Goal: Task Accomplishment & Management: Manage account settings

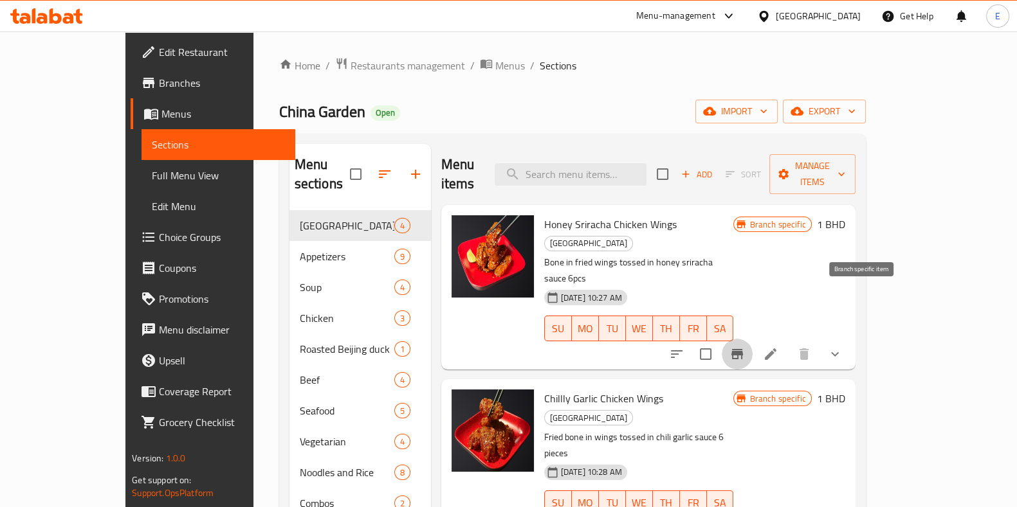
click at [745, 347] on icon "Branch-specific-item" at bounding box center [736, 354] width 15 height 15
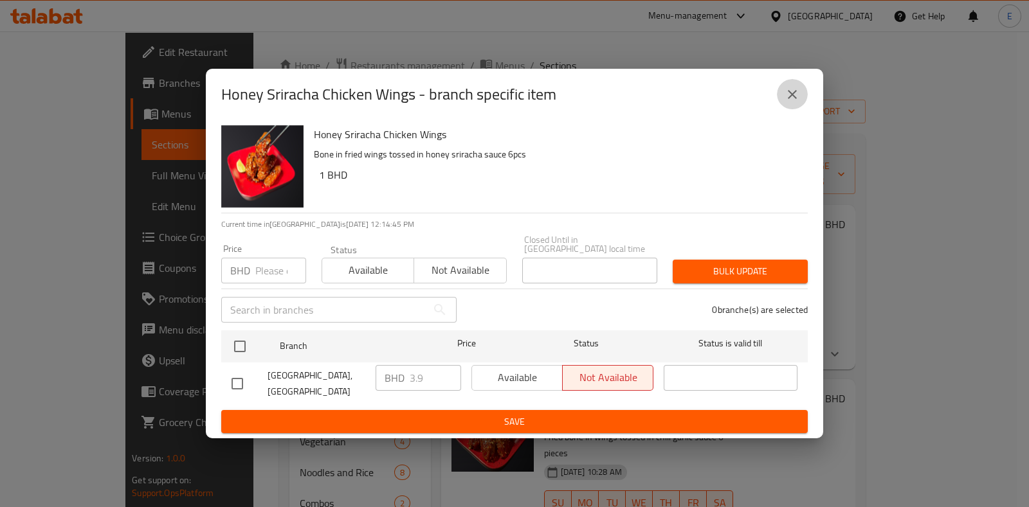
click at [789, 102] on icon "close" at bounding box center [791, 94] width 15 height 15
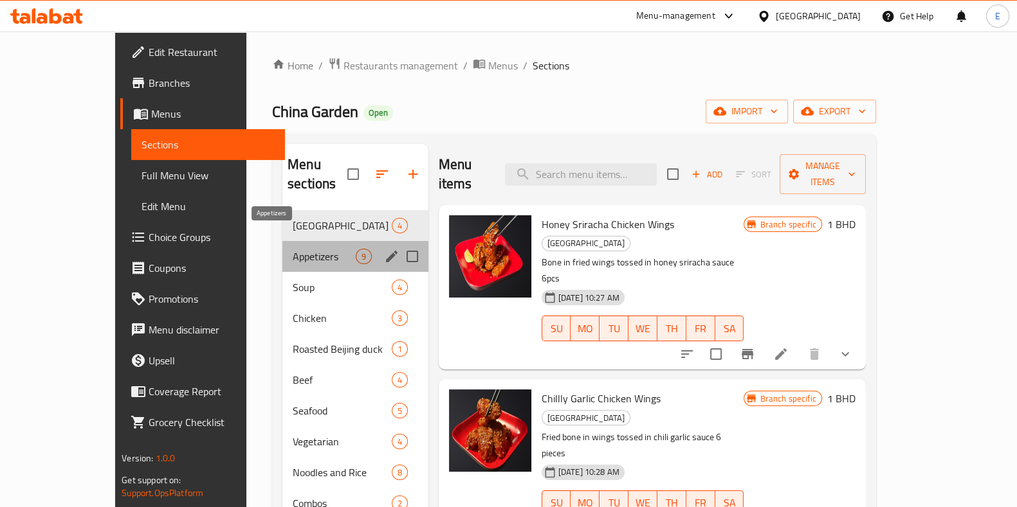
click at [293, 249] on span "Appetizers" at bounding box center [324, 256] width 63 height 15
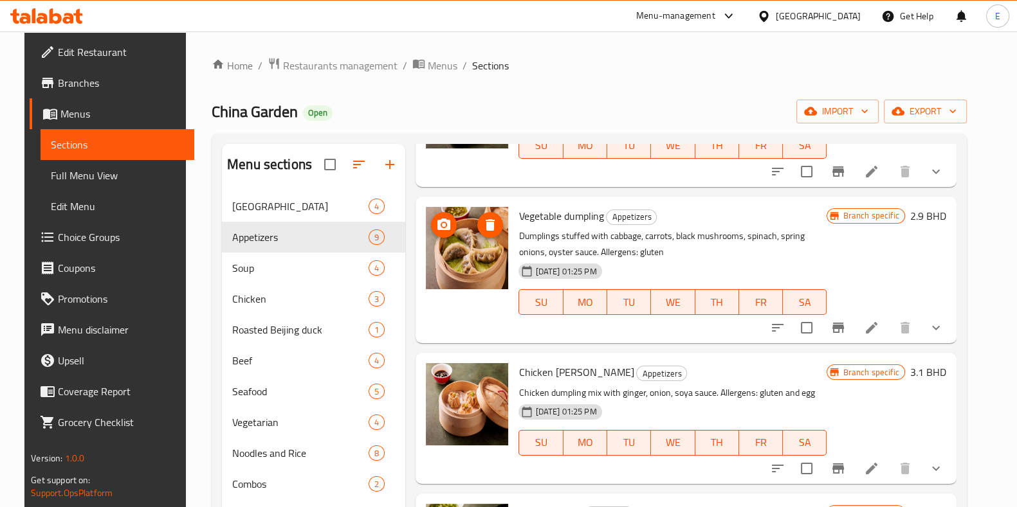
scroll to position [584, 0]
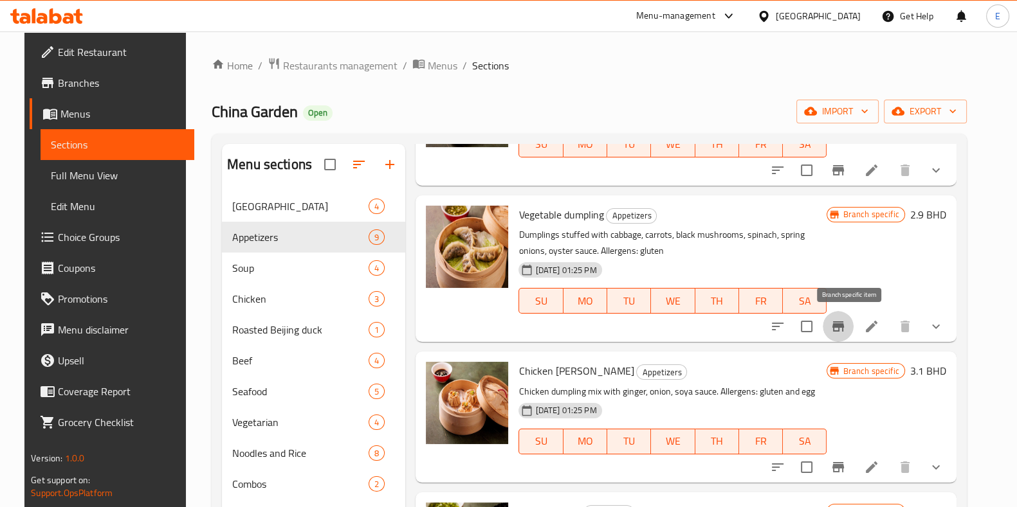
click at [844, 331] on icon "Branch-specific-item" at bounding box center [838, 326] width 12 height 10
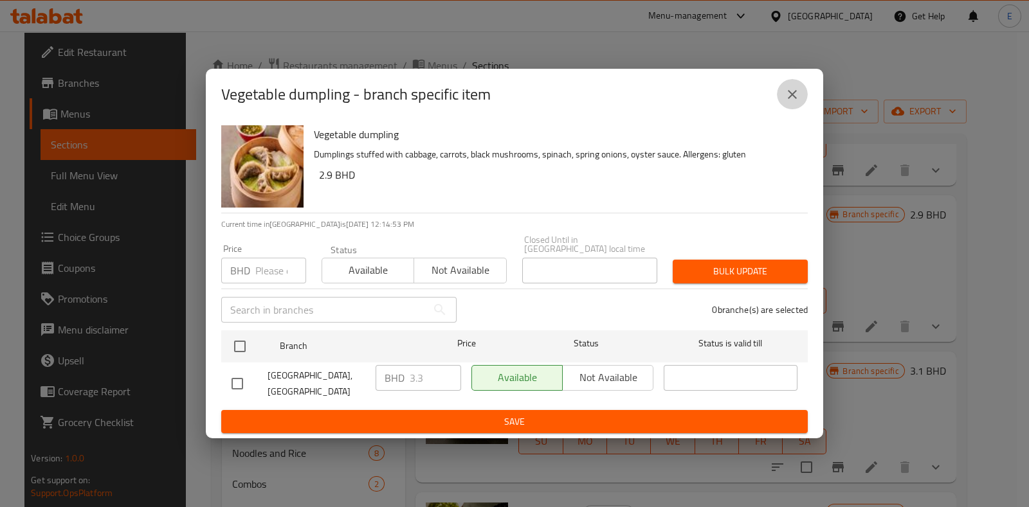
click at [787, 102] on icon "close" at bounding box center [791, 94] width 15 height 15
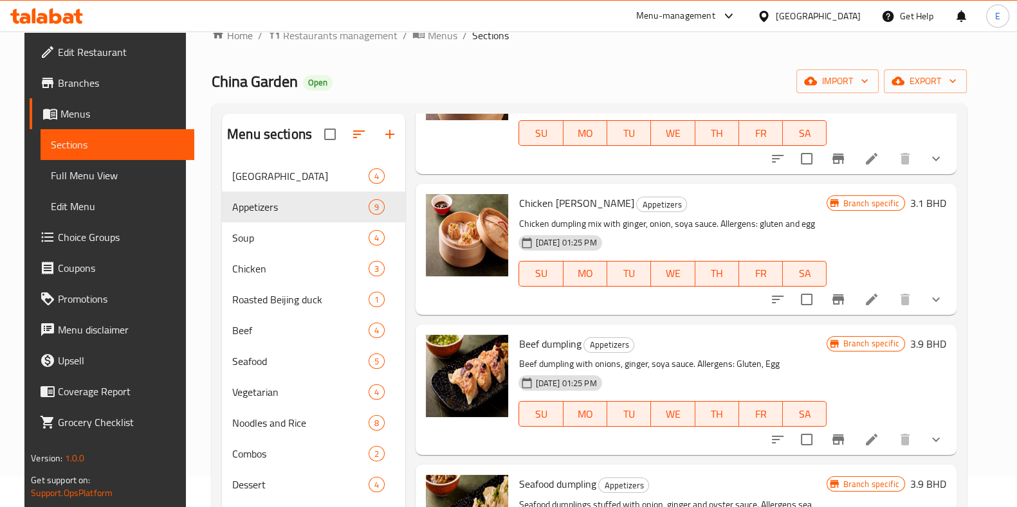
scroll to position [29, 0]
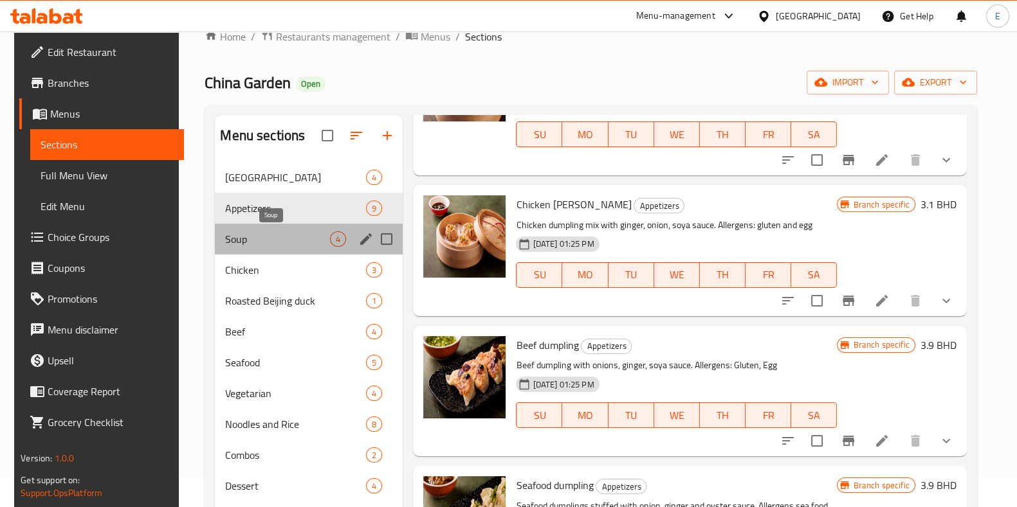
click at [238, 239] on span "Soup" at bounding box center [277, 238] width 105 height 15
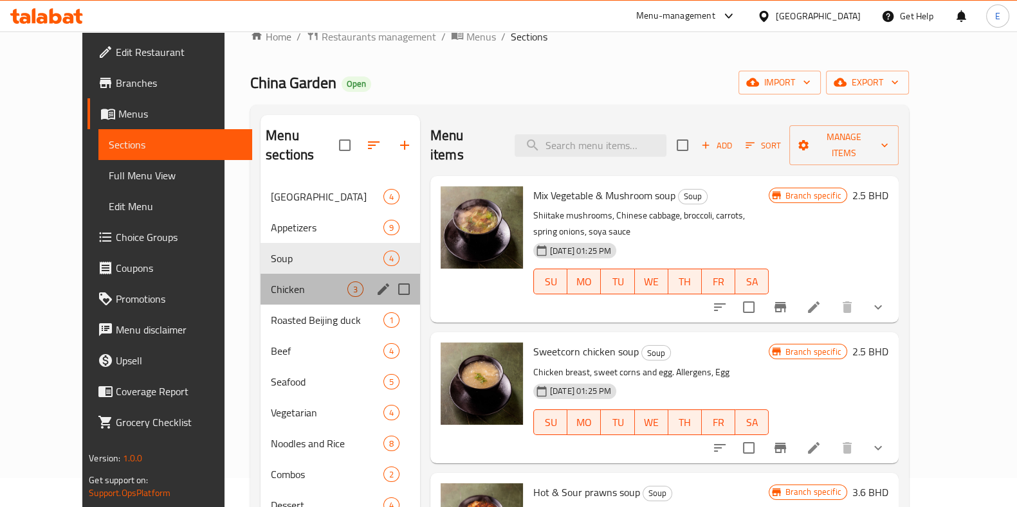
click at [270, 274] on div "Chicken 3" at bounding box center [339, 289] width 159 height 31
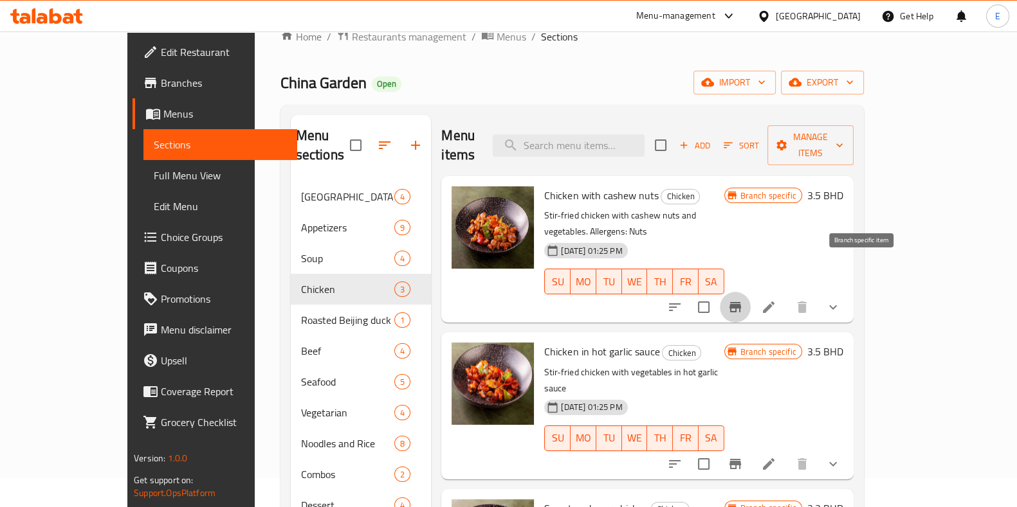
click at [741, 302] on icon "Branch-specific-item" at bounding box center [735, 307] width 12 height 10
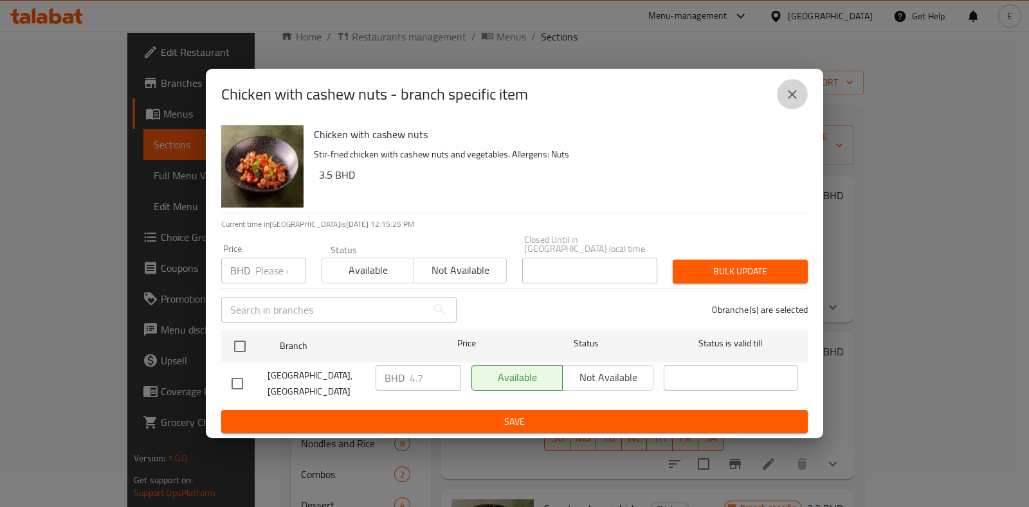
click at [787, 102] on icon "close" at bounding box center [791, 94] width 15 height 15
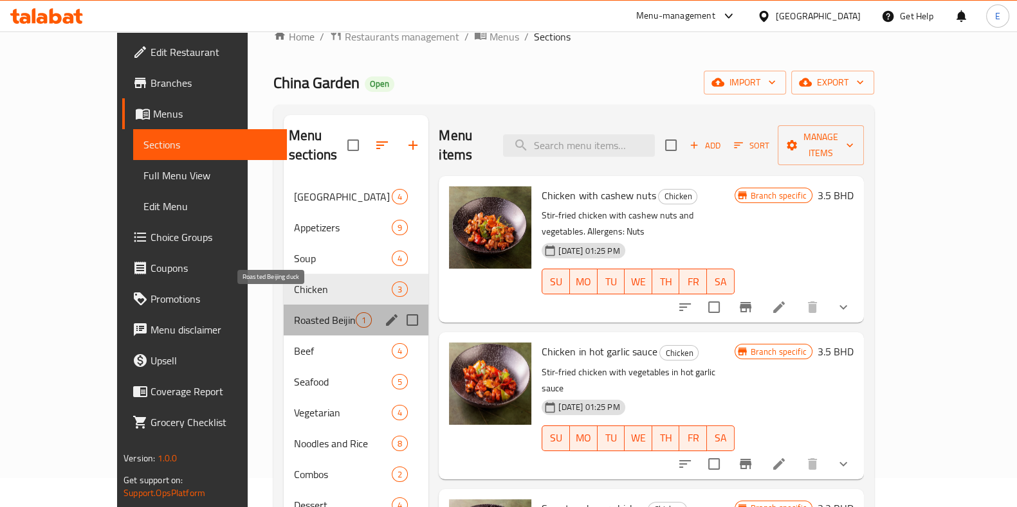
click at [294, 312] on span "Roasted Beijing duck" at bounding box center [325, 319] width 62 height 15
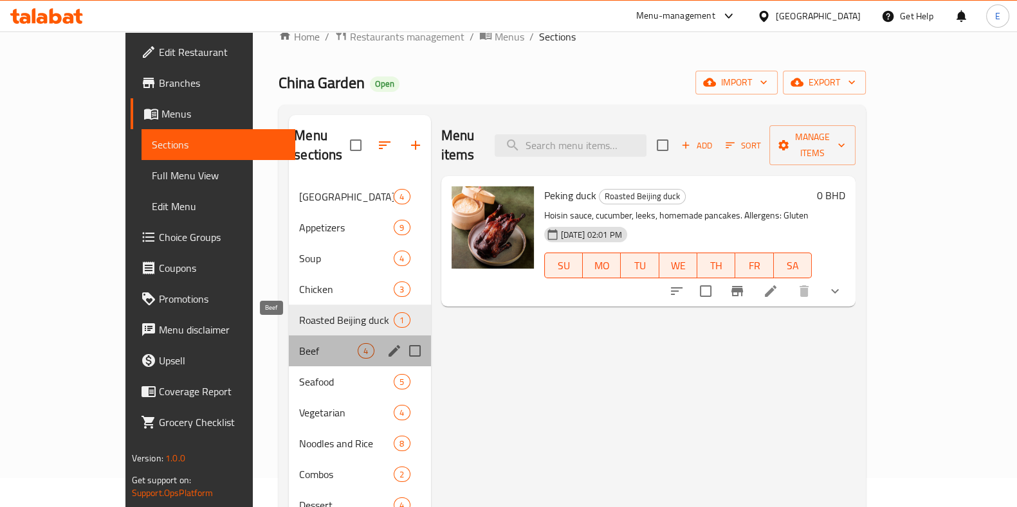
click at [299, 343] on span "Beef" at bounding box center [328, 350] width 59 height 15
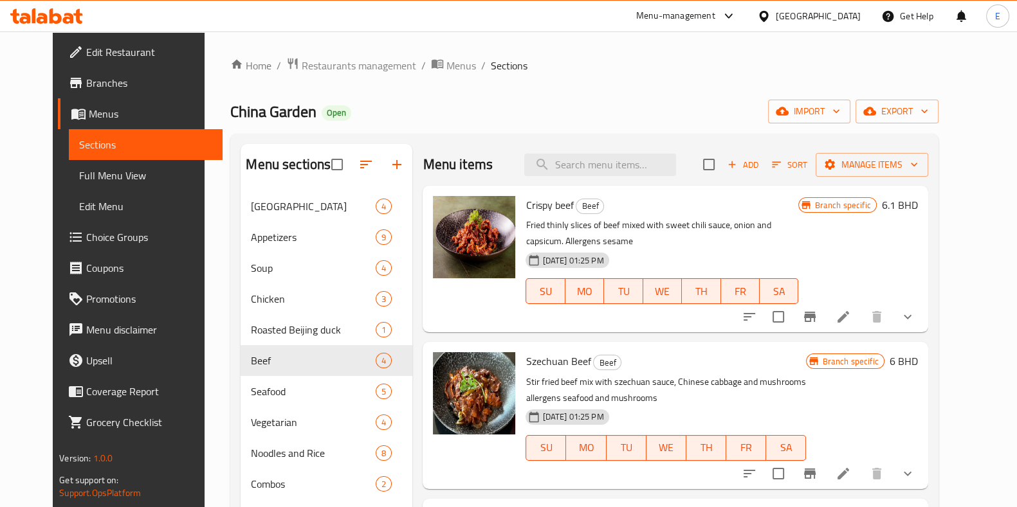
click at [470, 104] on div "China Garden Open import export" at bounding box center [583, 112] width 707 height 24
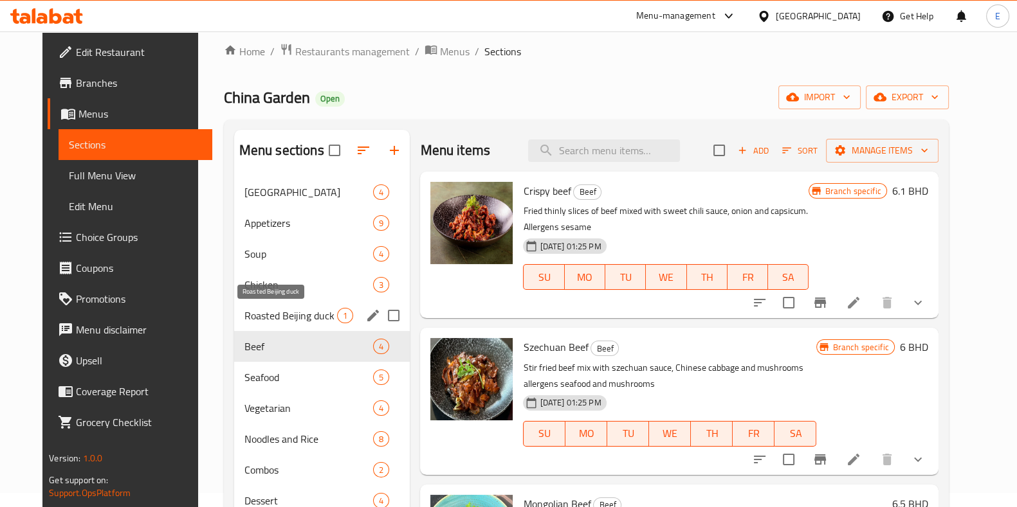
scroll to position [5, 0]
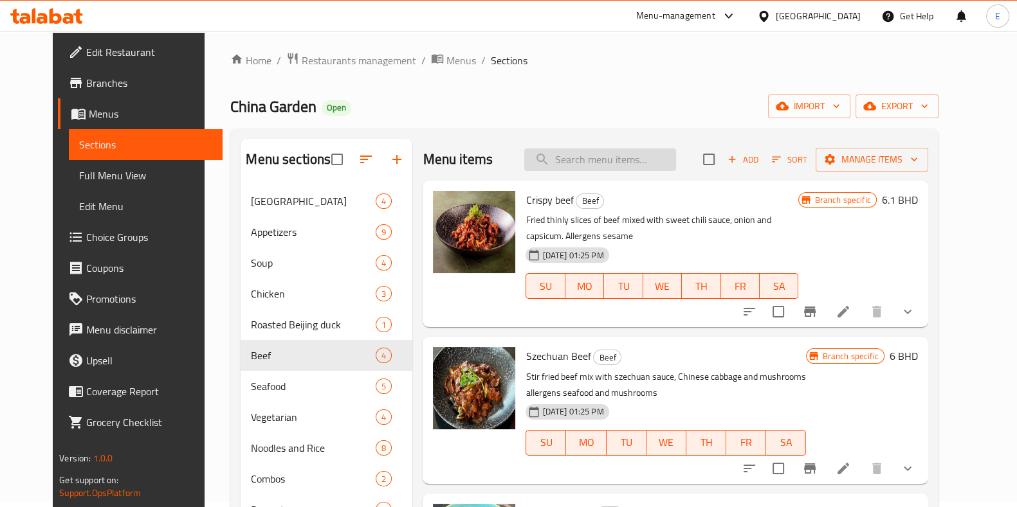
click at [627, 150] on input "search" at bounding box center [600, 160] width 152 height 23
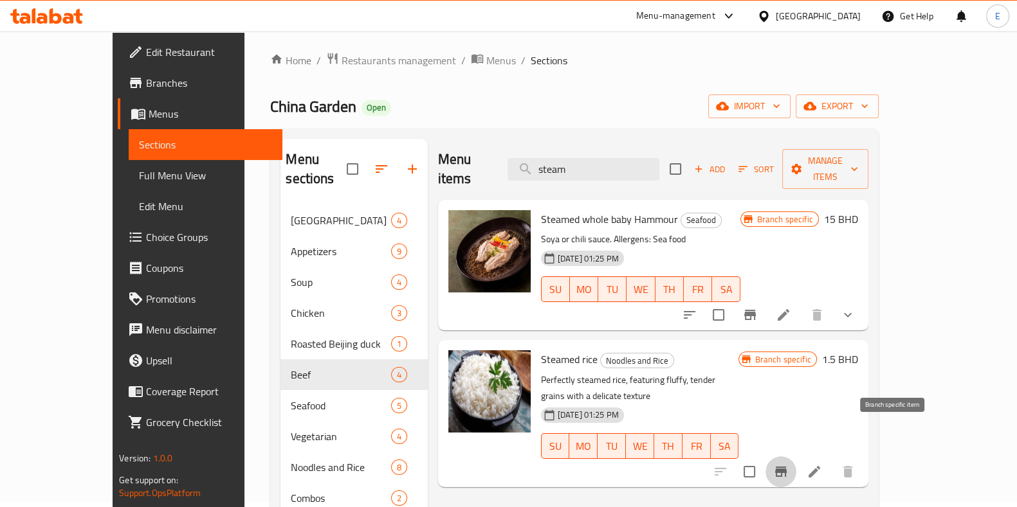
click at [796, 456] on button "Branch-specific-item" at bounding box center [780, 471] width 31 height 31
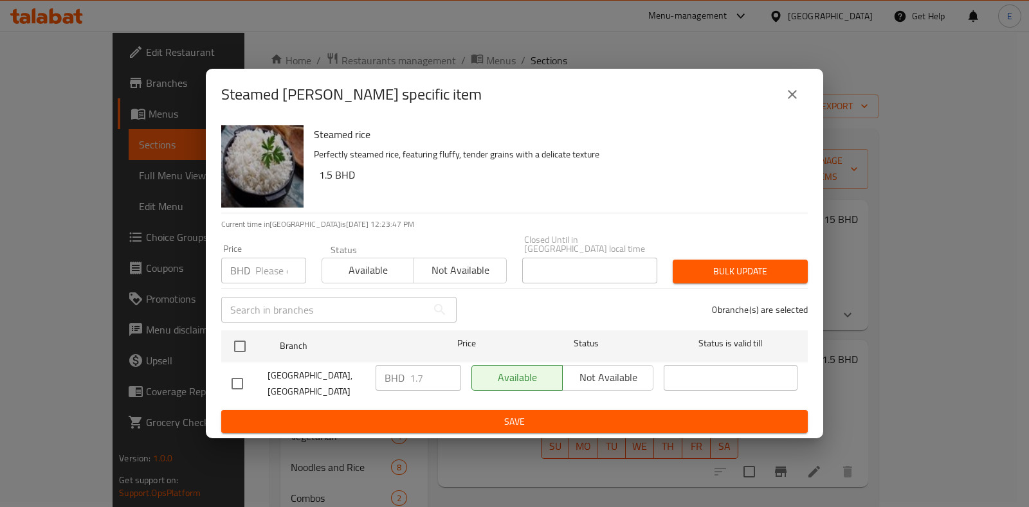
click at [257, 196] on img "button" at bounding box center [262, 166] width 82 height 82
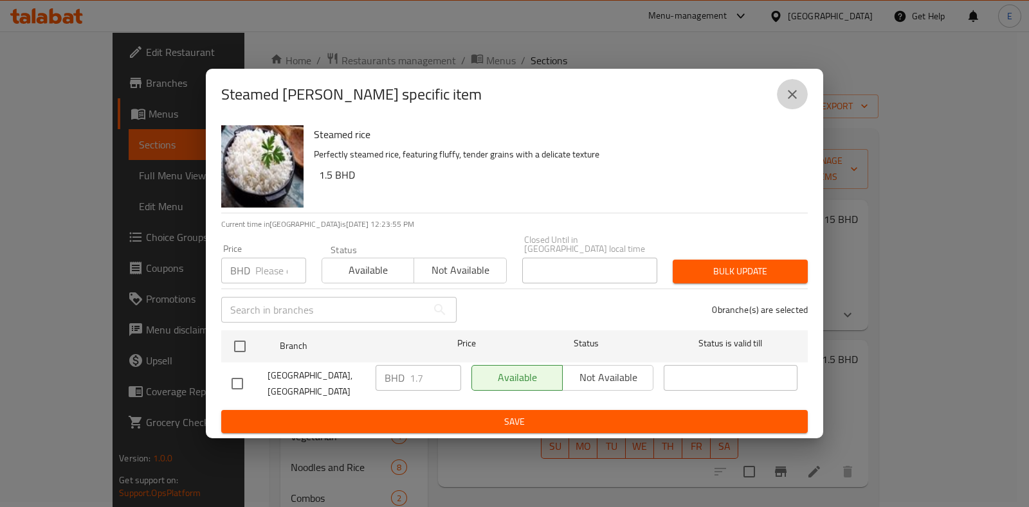
click at [784, 110] on button "close" at bounding box center [792, 94] width 31 height 31
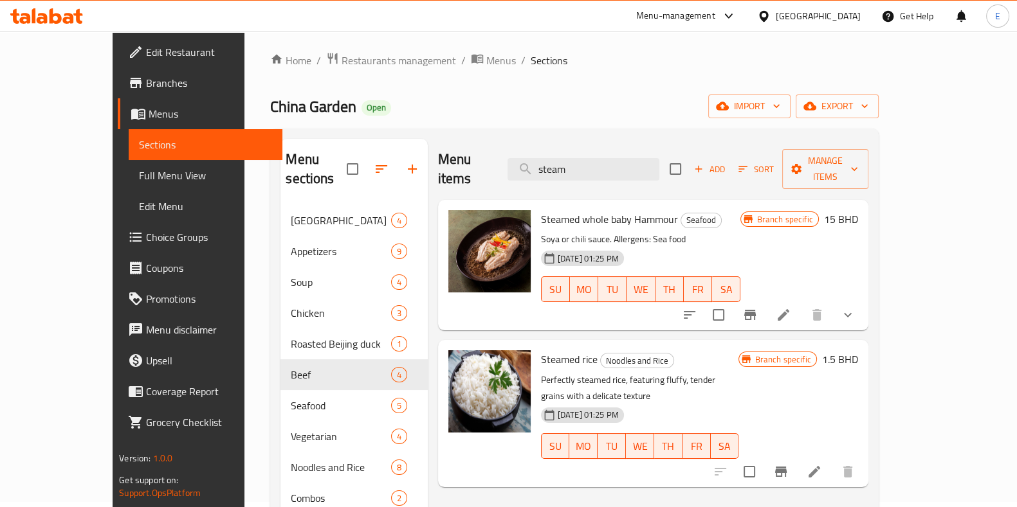
drag, startPoint x: 584, startPoint y: 165, endPoint x: 481, endPoint y: 181, distance: 104.8
click at [481, 181] on div "Menu items steam Add Sort Manage items Steamed whole baby Hammour Seafood Soya …" at bounding box center [648, 468] width 440 height 658
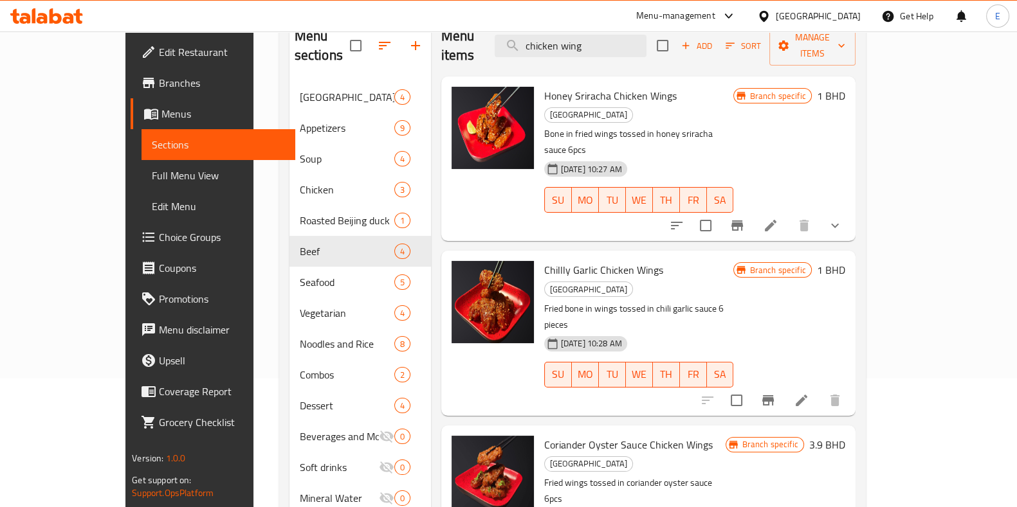
scroll to position [130, 0]
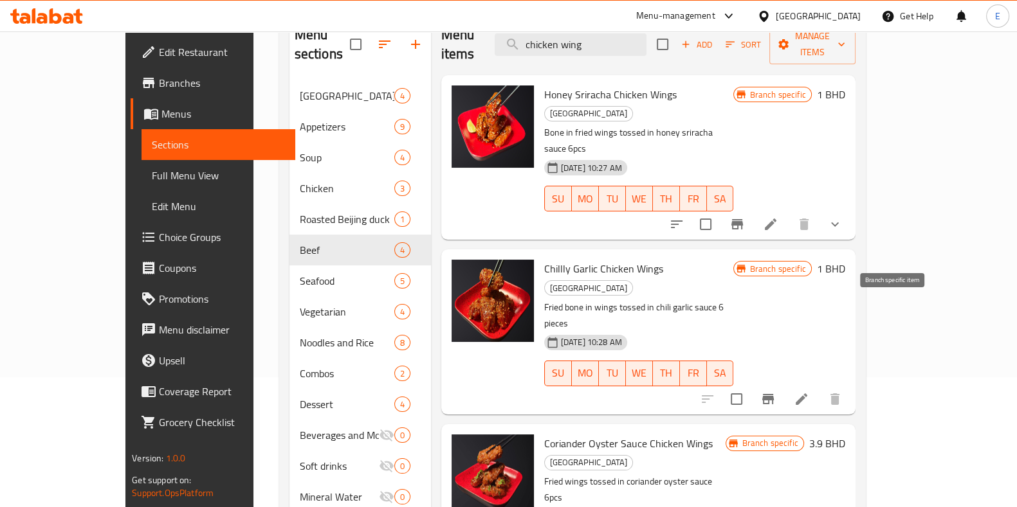
type input "chicken wing"
click at [775, 392] on icon "Branch-specific-item" at bounding box center [767, 399] width 15 height 15
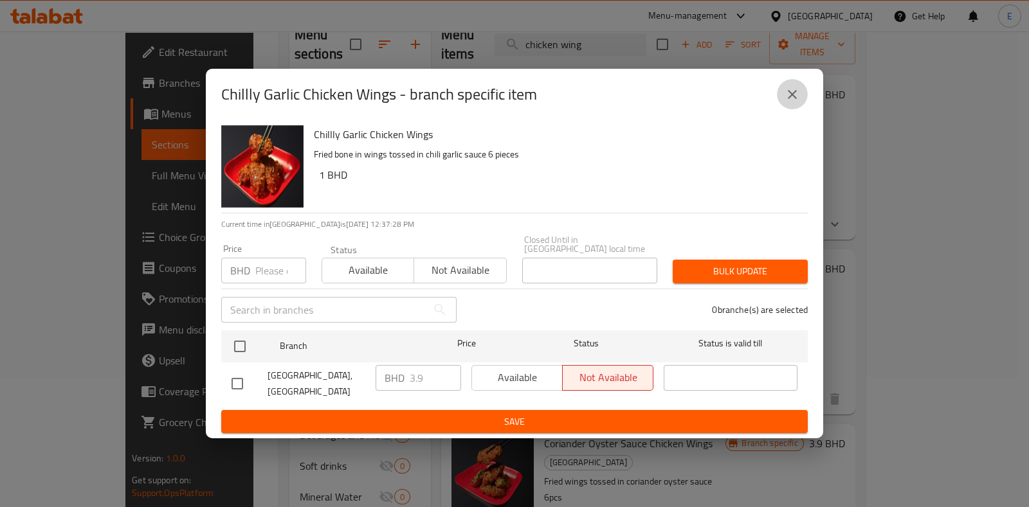
click at [788, 102] on icon "close" at bounding box center [791, 94] width 15 height 15
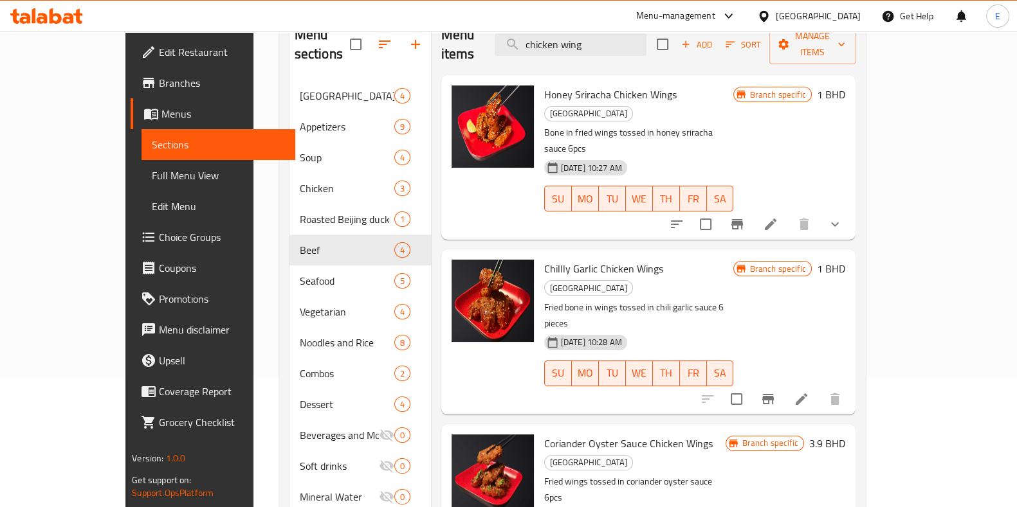
scroll to position [311, 0]
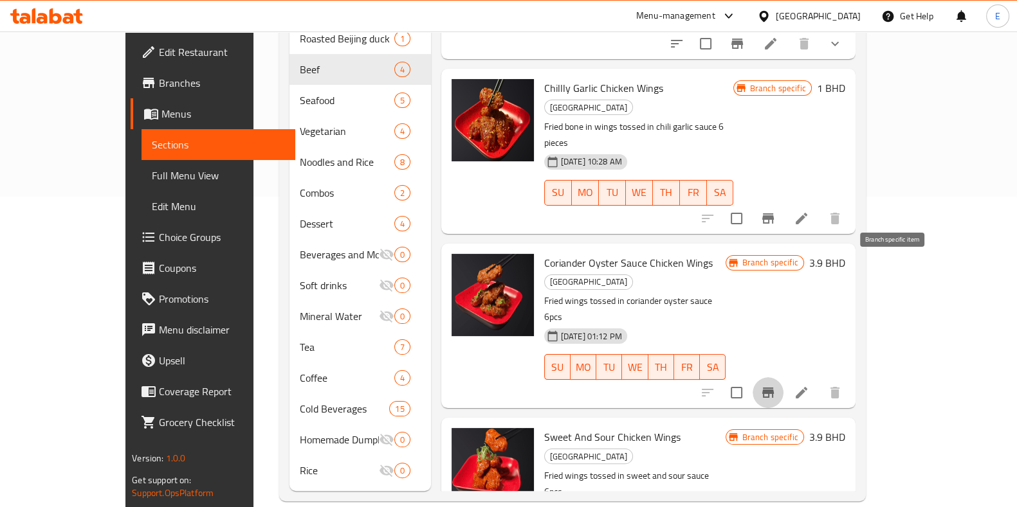
click at [775, 385] on icon "Branch-specific-item" at bounding box center [767, 392] width 15 height 15
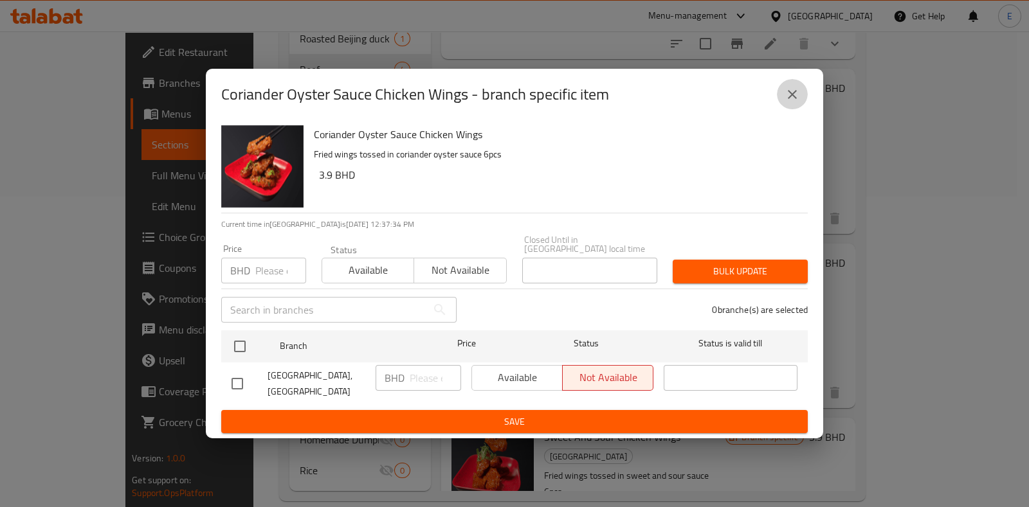
click at [790, 102] on icon "close" at bounding box center [791, 94] width 15 height 15
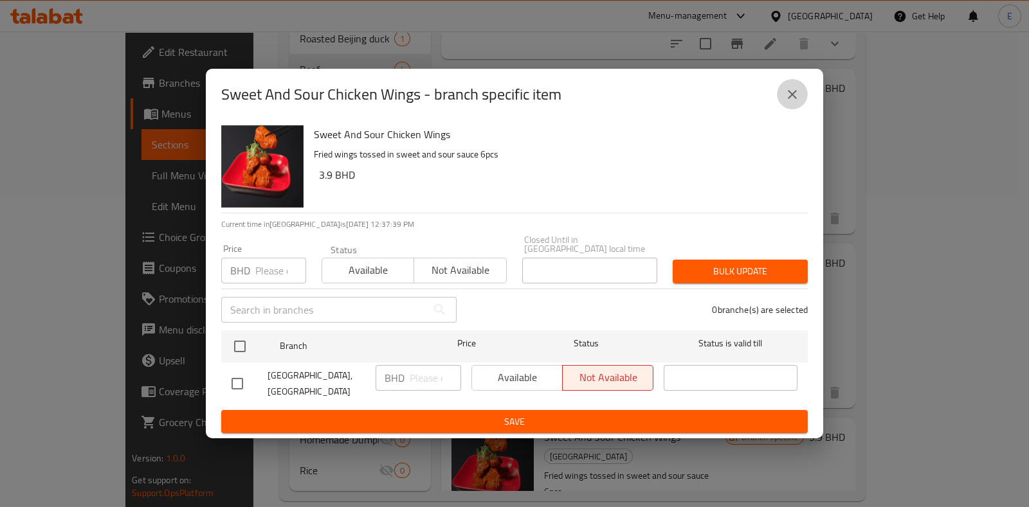
click at [787, 102] on icon "close" at bounding box center [791, 94] width 15 height 15
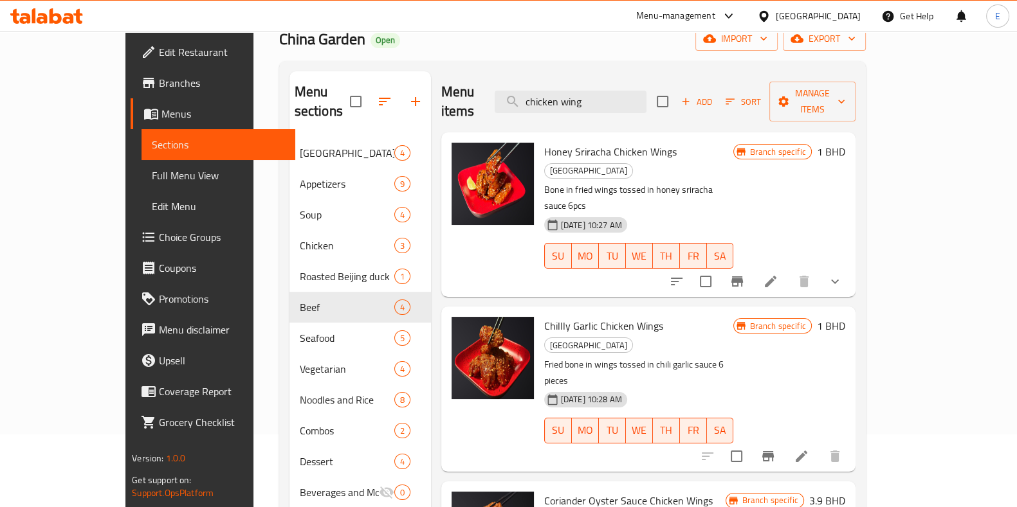
scroll to position [68, 0]
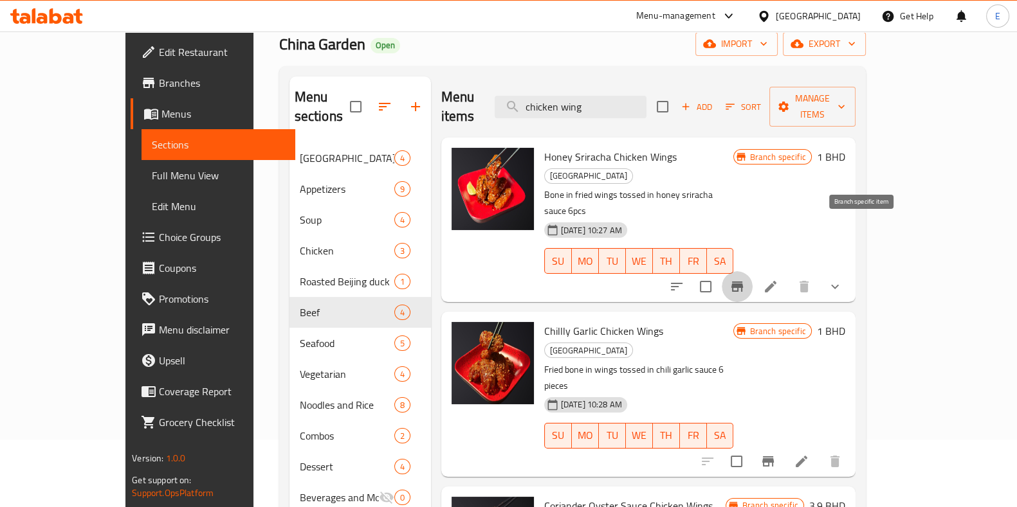
click at [743, 282] on icon "Branch-specific-item" at bounding box center [737, 287] width 12 height 10
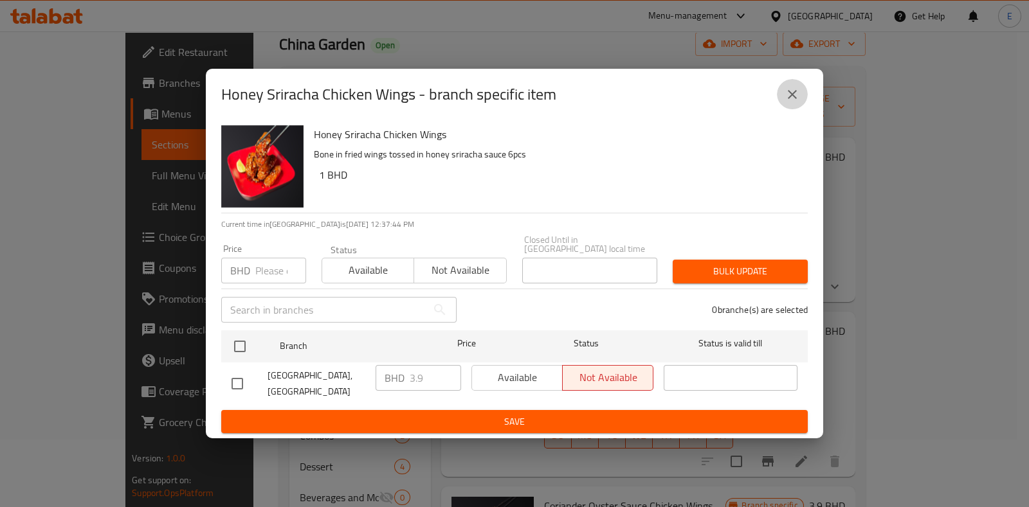
click at [793, 110] on button "close" at bounding box center [792, 94] width 31 height 31
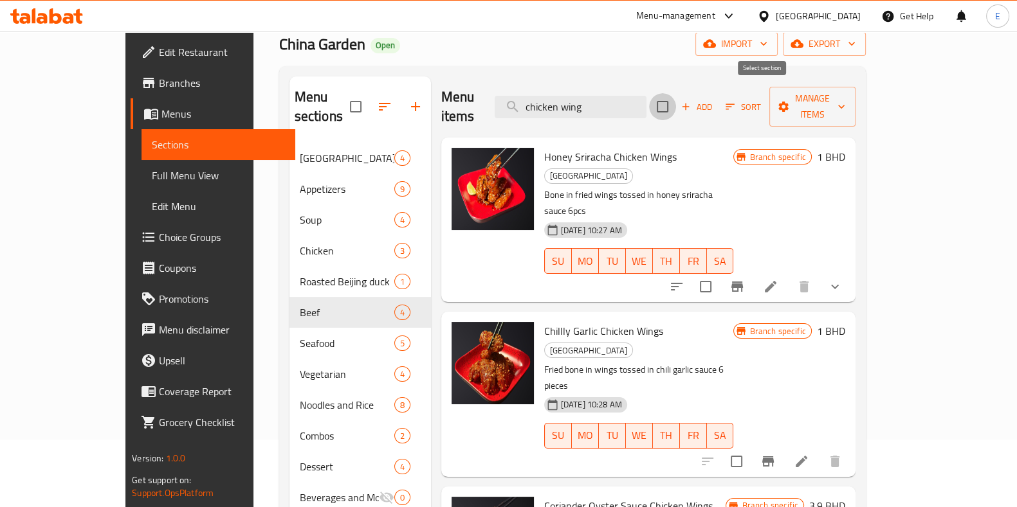
click at [676, 99] on input "checkbox" at bounding box center [662, 106] width 27 height 27
checkbox input "true"
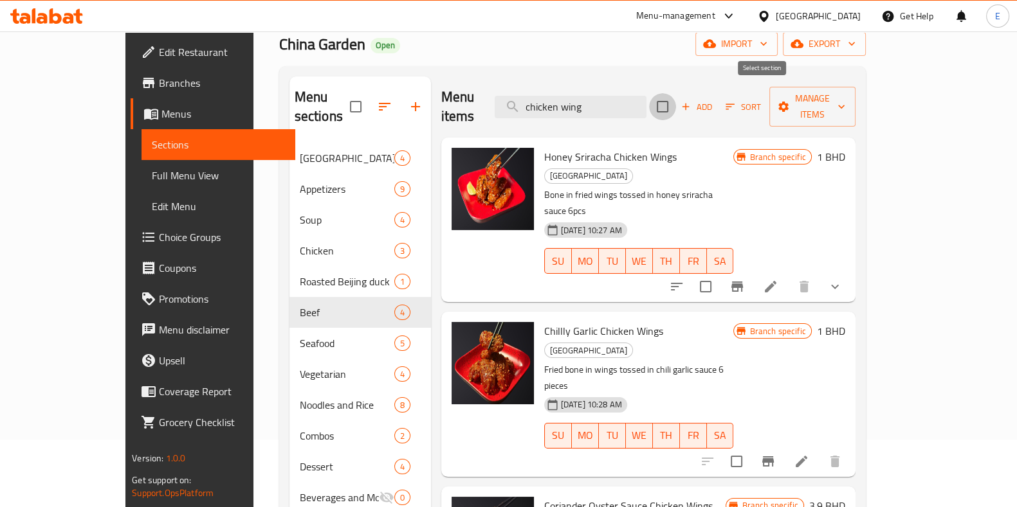
checkbox input "true"
click at [855, 107] on button "Manage items" at bounding box center [812, 107] width 86 height 40
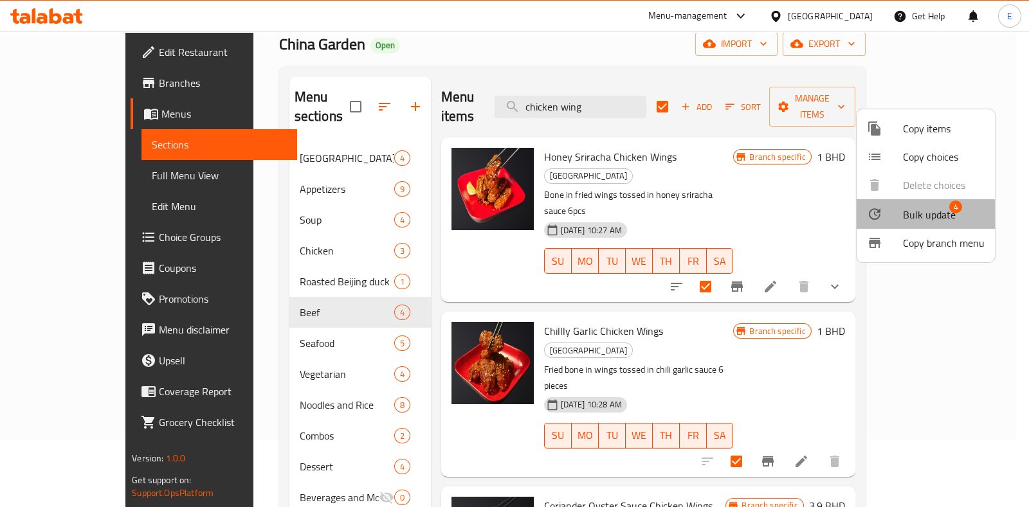
click at [901, 225] on li "Bulk update 4" at bounding box center [925, 214] width 138 height 30
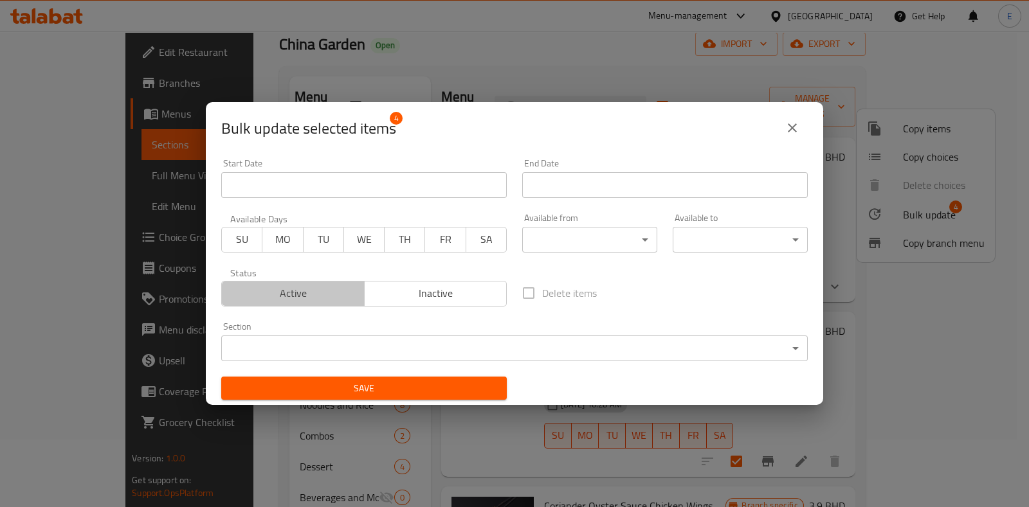
click at [300, 286] on span "Active" at bounding box center [293, 293] width 132 height 19
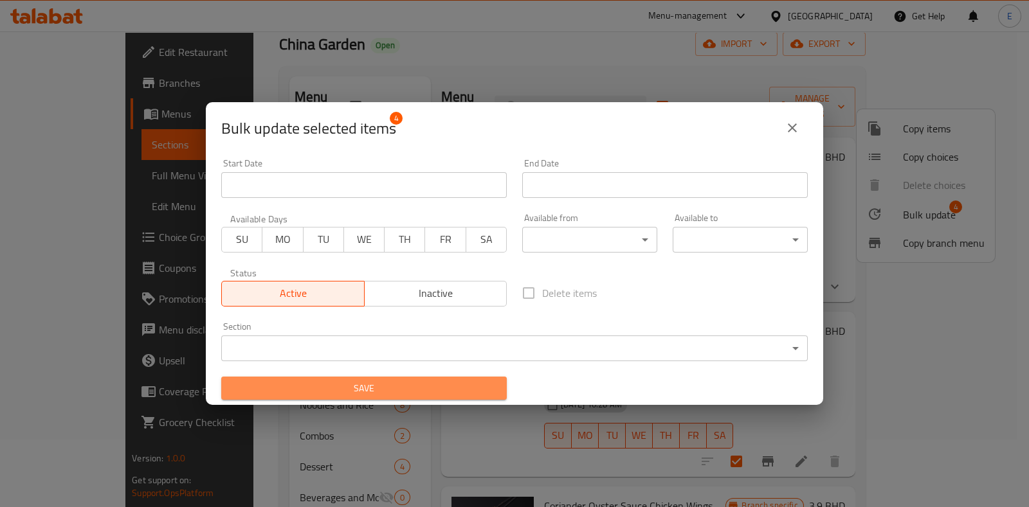
click at [374, 382] on span "Save" at bounding box center [363, 389] width 265 height 16
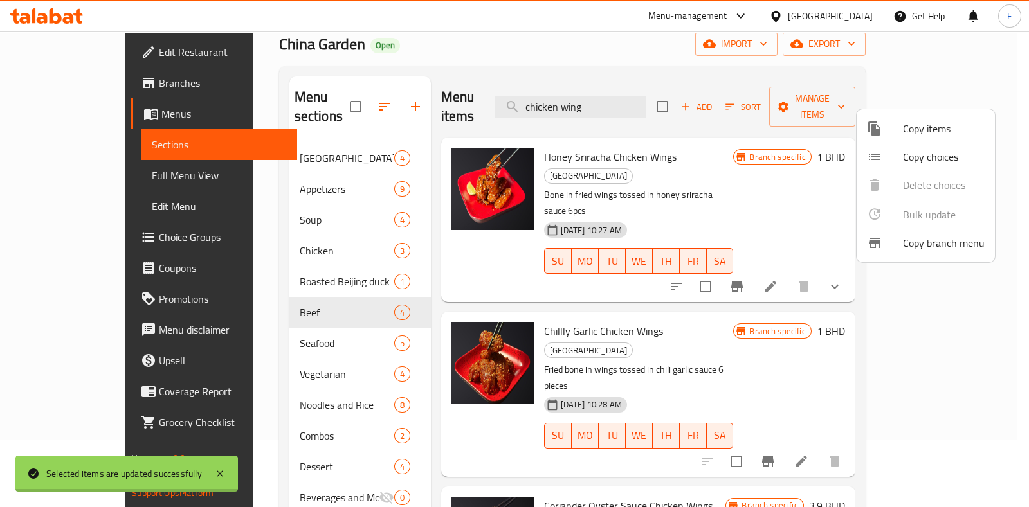
checkbox input "false"
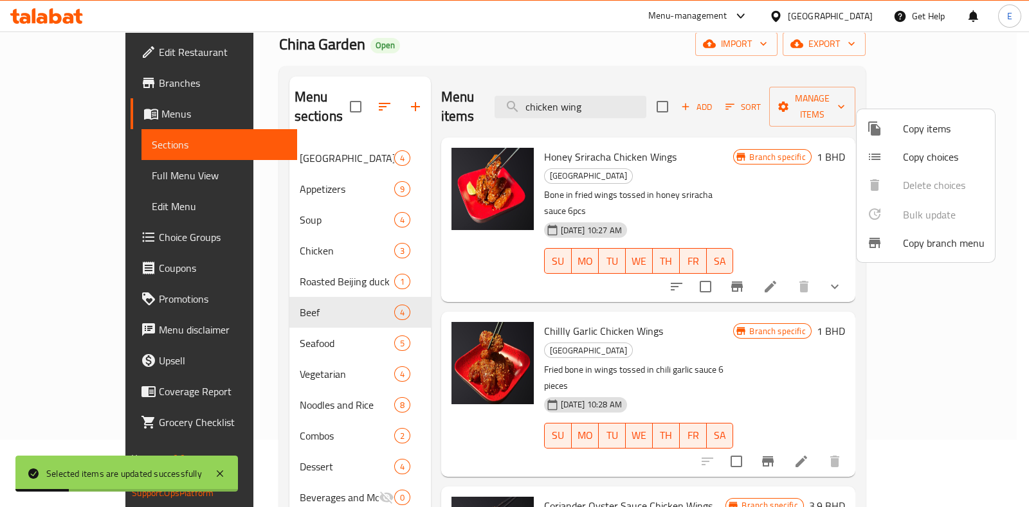
click at [776, 251] on div at bounding box center [514, 253] width 1029 height 507
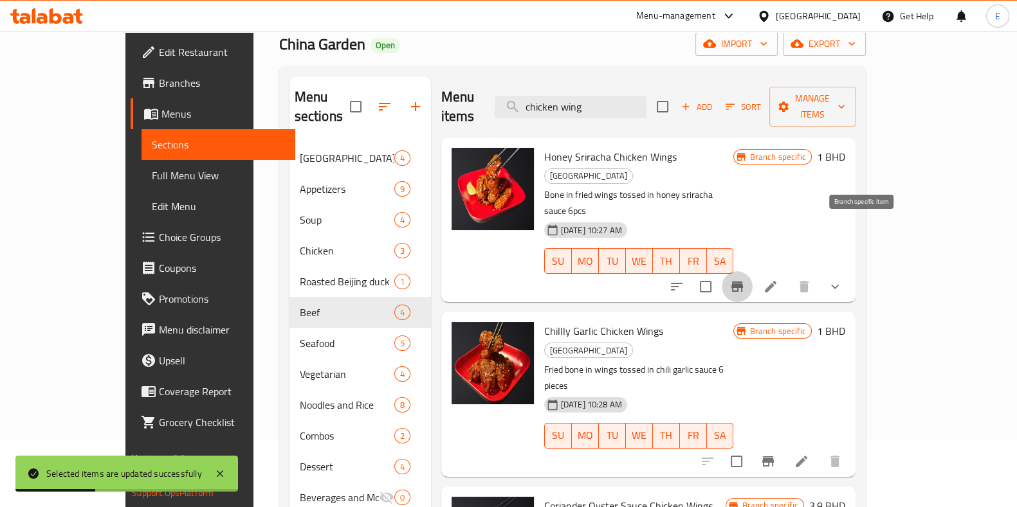
click at [752, 271] on button "Branch-specific-item" at bounding box center [736, 286] width 31 height 31
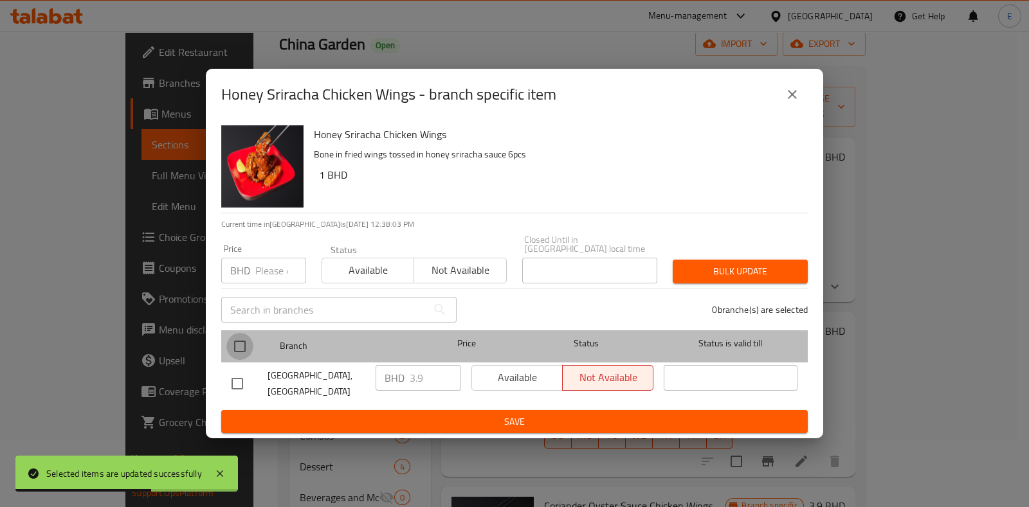
click at [241, 345] on input "checkbox" at bounding box center [239, 346] width 27 height 27
checkbox input "true"
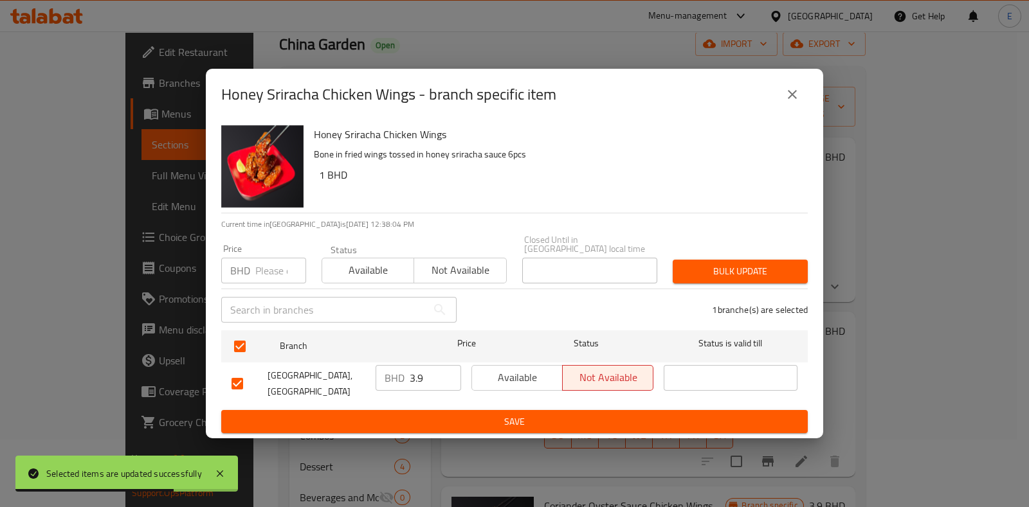
click at [348, 289] on div "​" at bounding box center [338, 309] width 251 height 41
click at [529, 383] on span "Available" at bounding box center [517, 377] width 80 height 19
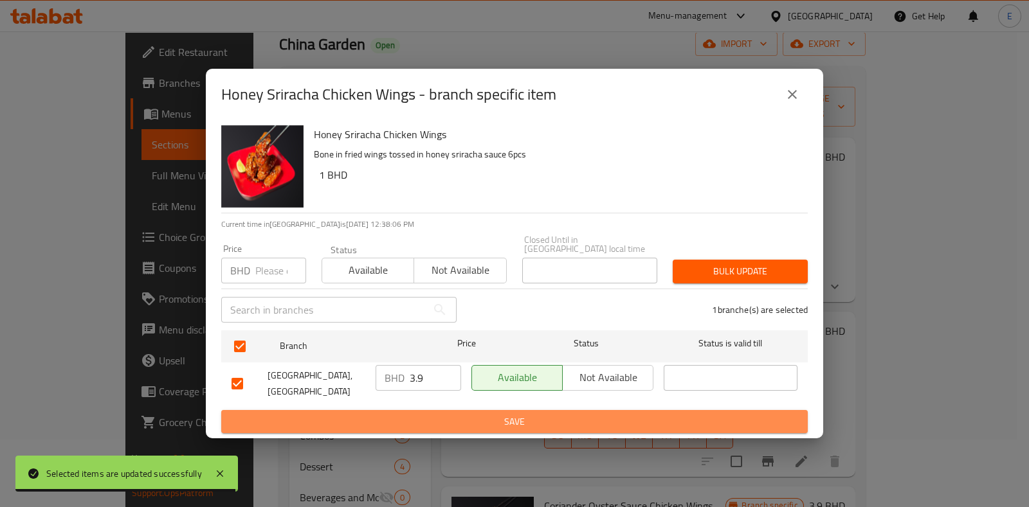
click at [530, 414] on span "Save" at bounding box center [514, 422] width 566 height 16
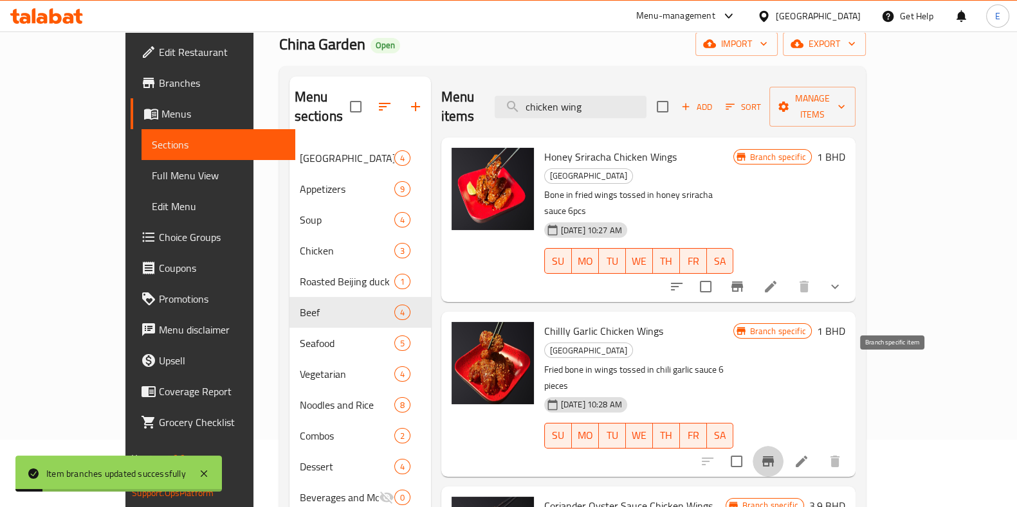
click at [773, 456] on icon "Branch-specific-item" at bounding box center [768, 461] width 12 height 10
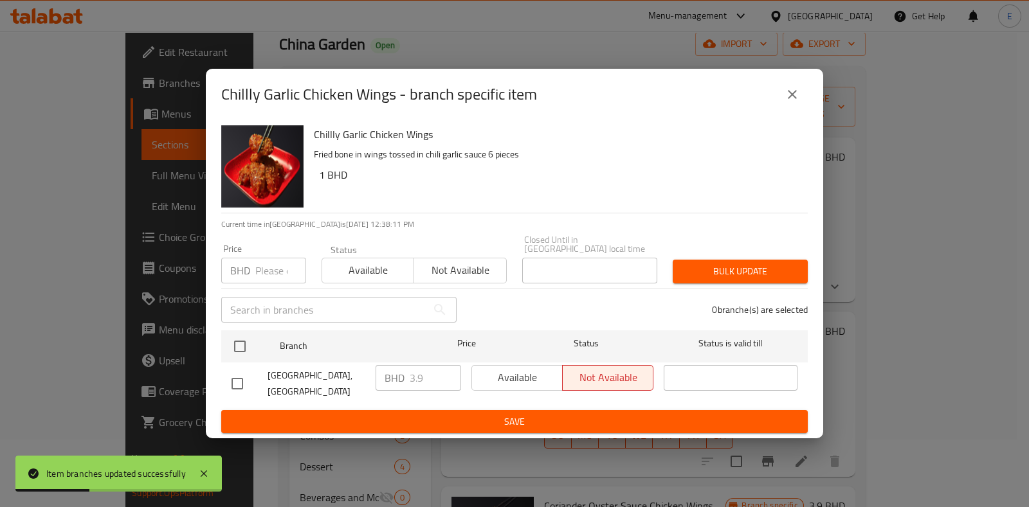
click at [241, 373] on input "checkbox" at bounding box center [237, 383] width 27 height 27
checkbox input "true"
click at [519, 386] on span "Available" at bounding box center [517, 377] width 80 height 19
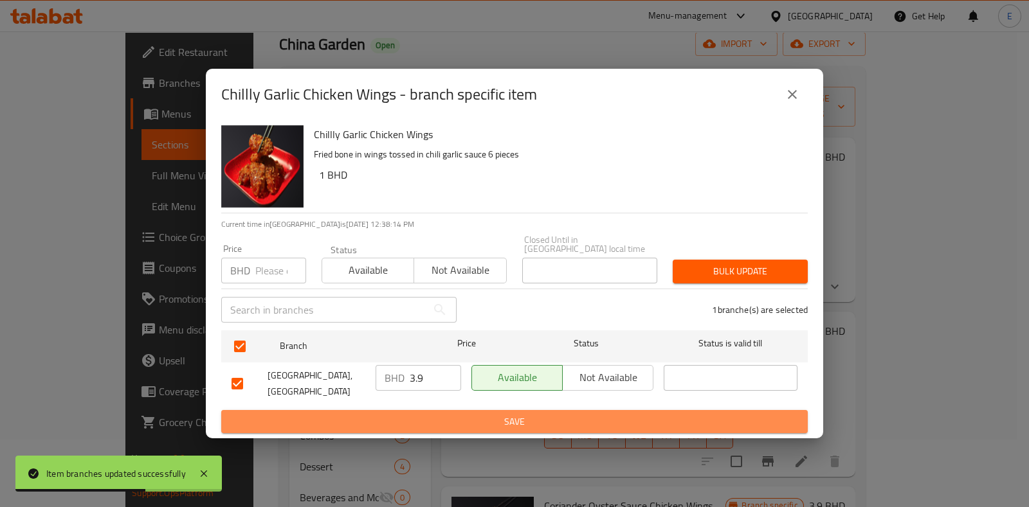
click at [520, 414] on span "Save" at bounding box center [514, 422] width 566 height 16
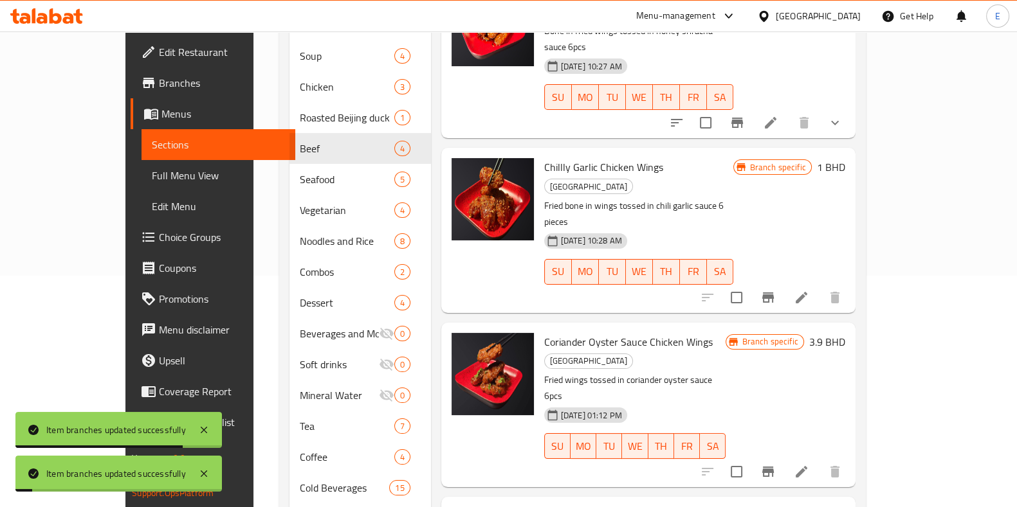
scroll to position [236, 0]
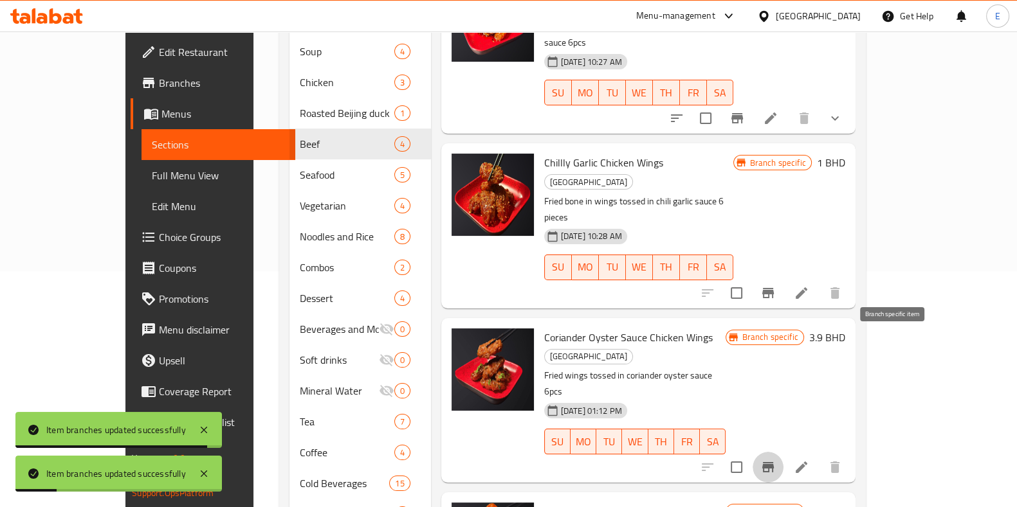
click at [775, 460] on icon "Branch-specific-item" at bounding box center [767, 467] width 15 height 15
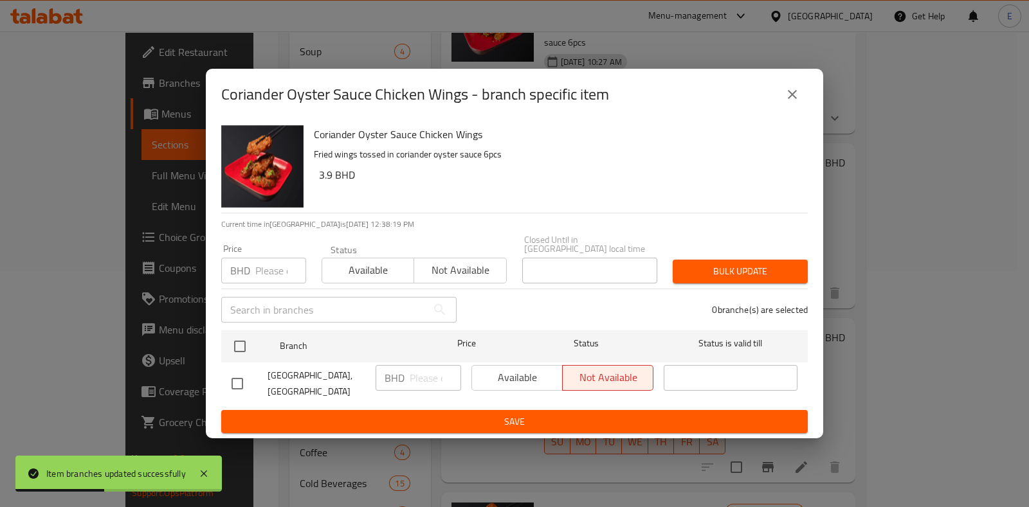
click at [233, 384] on input "checkbox" at bounding box center [237, 383] width 27 height 27
checkbox input "true"
click at [489, 375] on span "Available" at bounding box center [517, 377] width 80 height 19
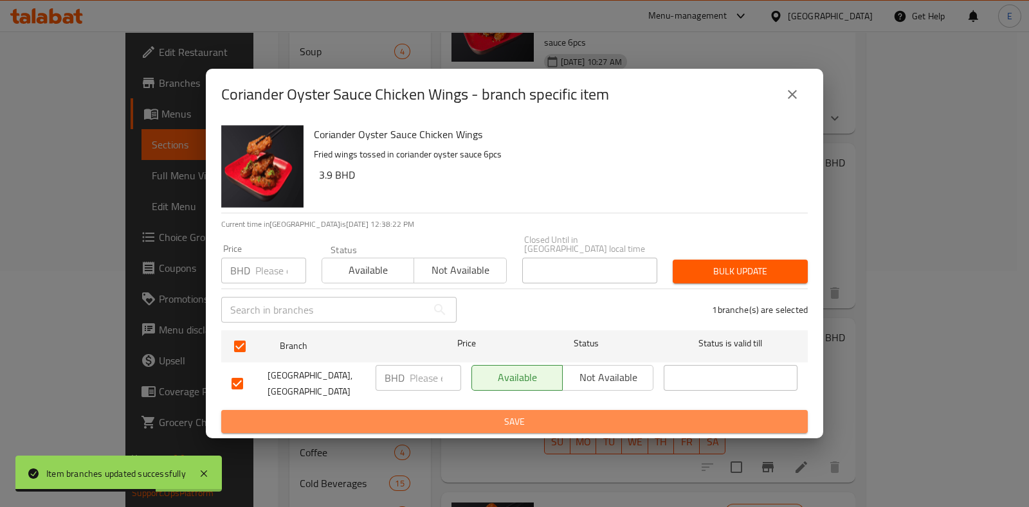
click at [489, 410] on button "Save" at bounding box center [514, 422] width 586 height 24
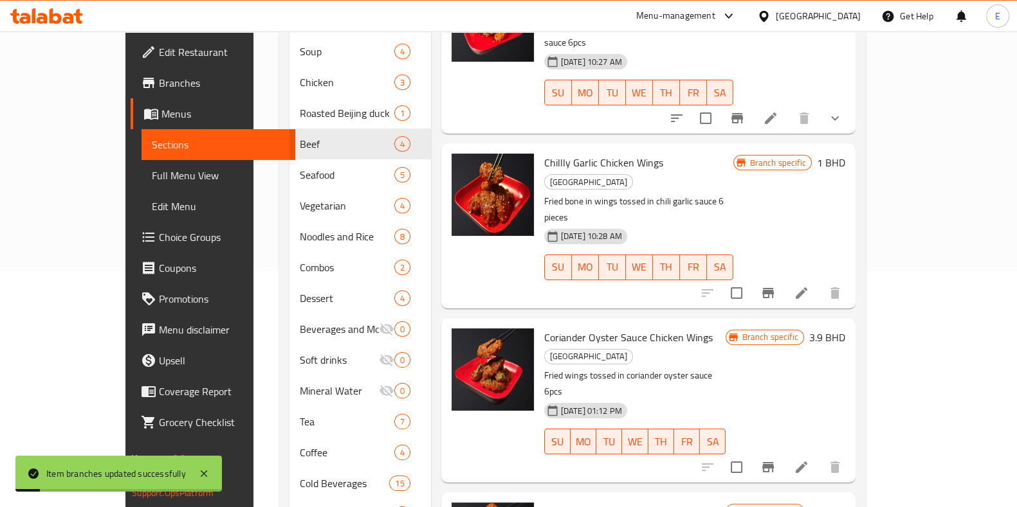
scroll to position [311, 0]
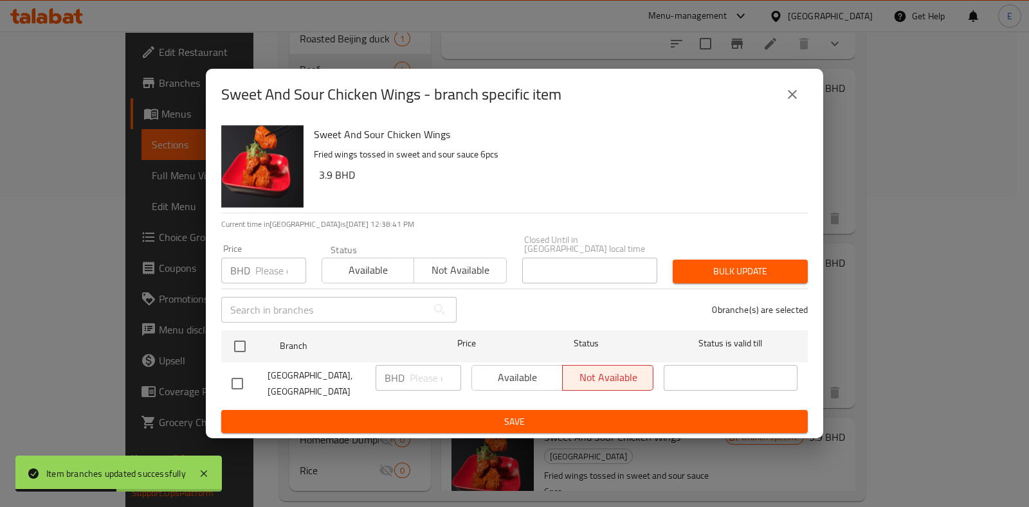
click at [240, 385] on input "checkbox" at bounding box center [237, 383] width 27 height 27
checkbox input "true"
click at [471, 383] on button "Available" at bounding box center [516, 378] width 91 height 26
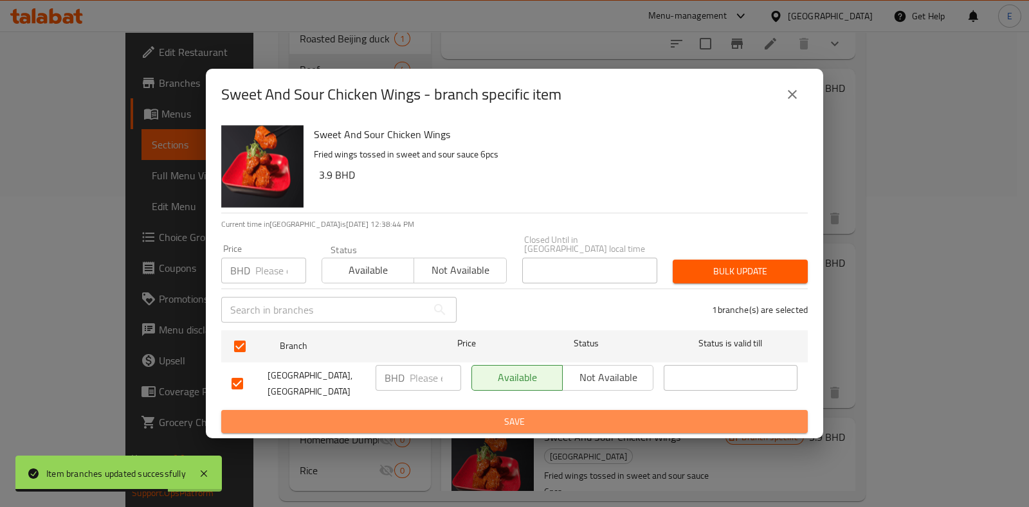
click at [475, 421] on button "Save" at bounding box center [514, 422] width 586 height 24
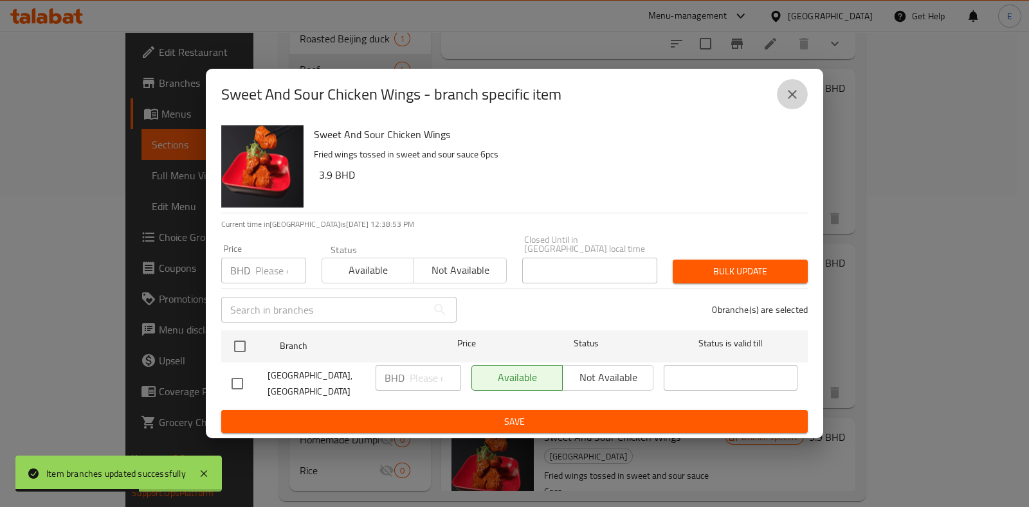
click at [784, 110] on button "close" at bounding box center [792, 94] width 31 height 31
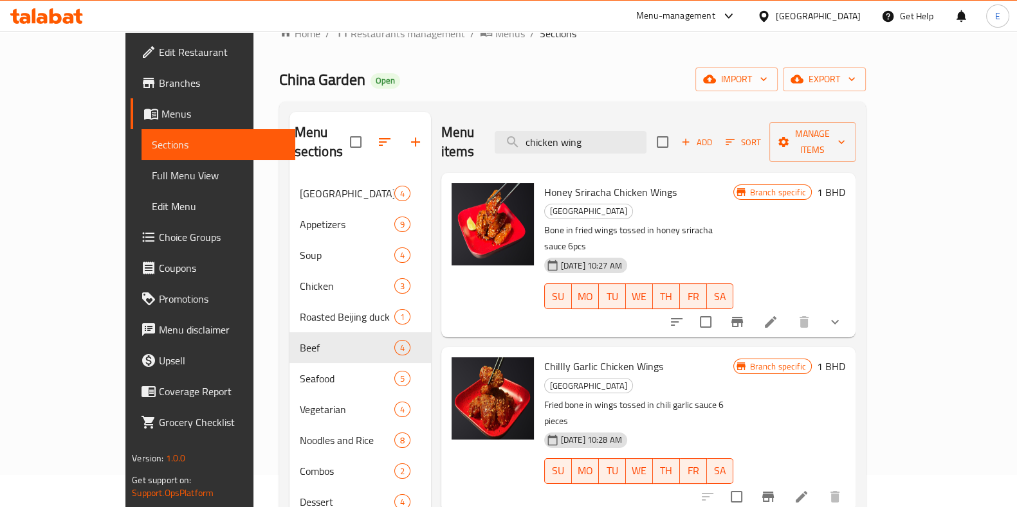
scroll to position [21, 0]
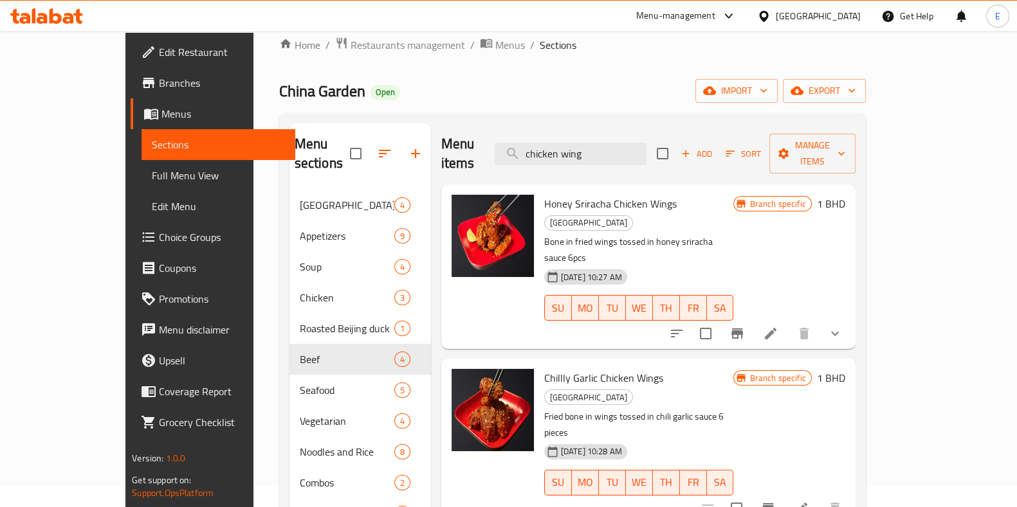
click at [539, 190] on div "Honey Sriracha Chicken Wings Wings Street Bone in fried wings tossed in honey s…" at bounding box center [639, 267] width 200 height 154
drag, startPoint x: 511, startPoint y: 185, endPoint x: 637, endPoint y: 188, distance: 126.1
click at [637, 190] on div "Honey Sriracha Chicken Wings Wings Street Bone in fried wings tossed in honey s…" at bounding box center [639, 267] width 200 height 154
copy span "Honey Sriracha Chicken Wings"
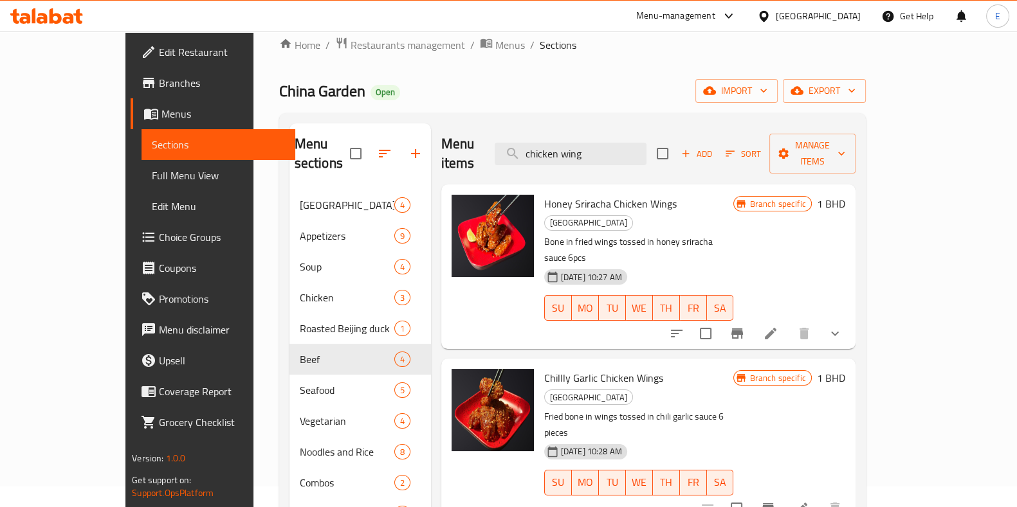
click at [401, 122] on div "Menu sections Wings Street 4 Appetizers 9 Soup 4 Chicken 3 Roasted Beijing duck…" at bounding box center [572, 452] width 586 height 678
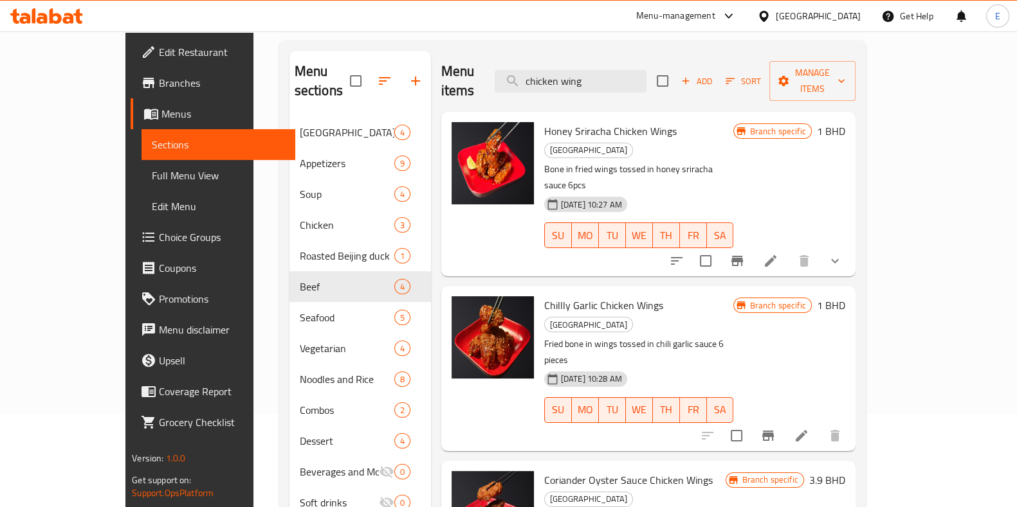
scroll to position [95, 0]
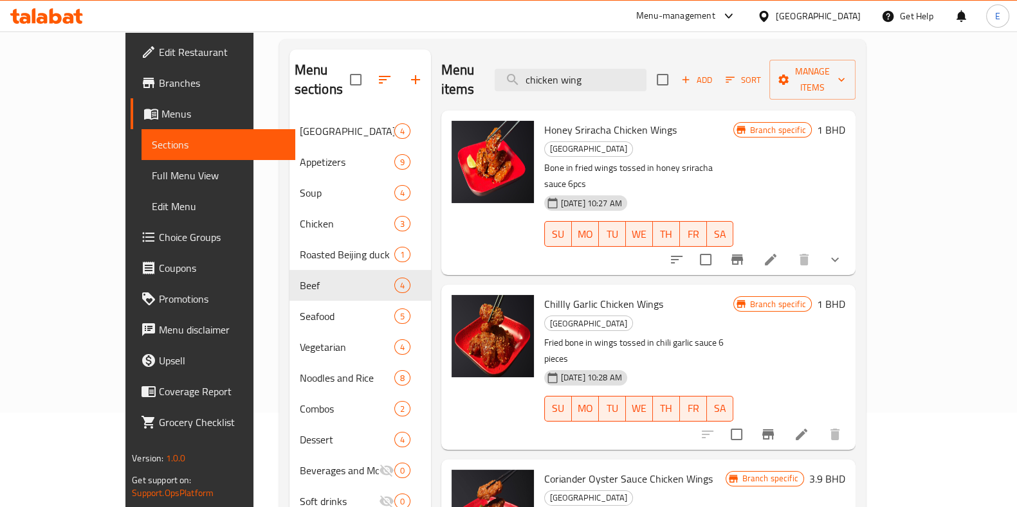
click at [441, 56] on div "Menu items chicken wing Add Sort Manage items" at bounding box center [648, 80] width 414 height 61
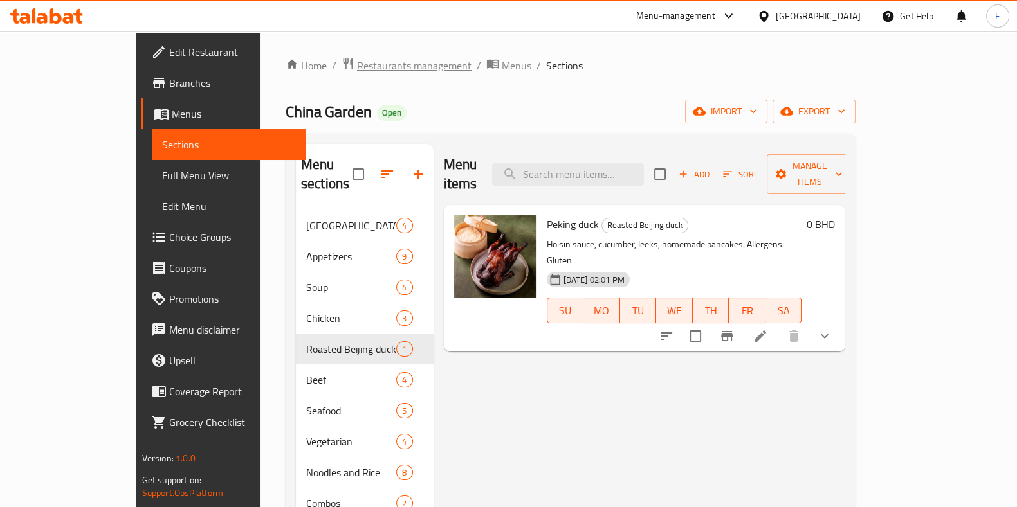
click at [357, 68] on span "Restaurants management" at bounding box center [414, 65] width 114 height 15
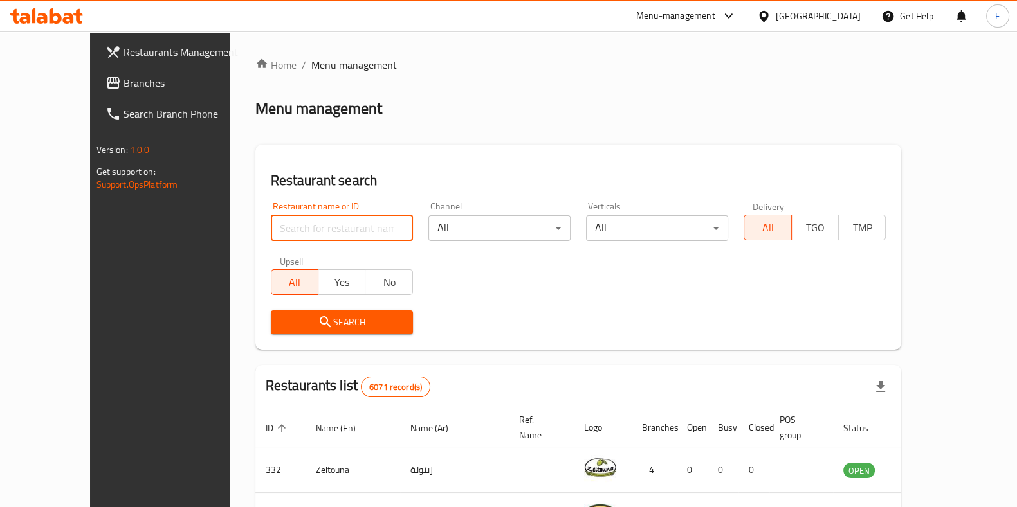
paste input "Honey Sriracha Chicken Wings"
click at [273, 217] on input "Honey Sriracha Chicken Wings" at bounding box center [342, 228] width 142 height 26
type input "Shanghai"
click button "Search" at bounding box center [342, 323] width 142 height 24
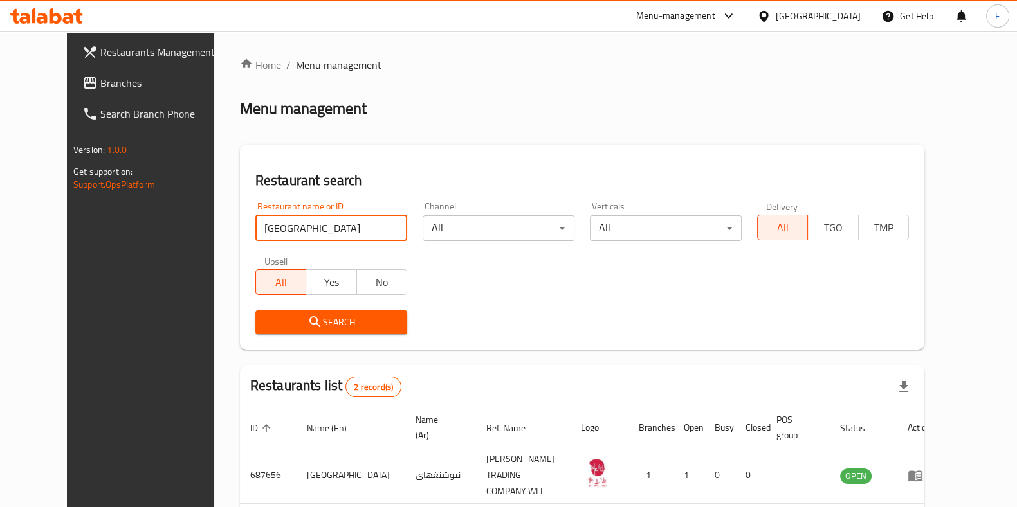
scroll to position [87, 0]
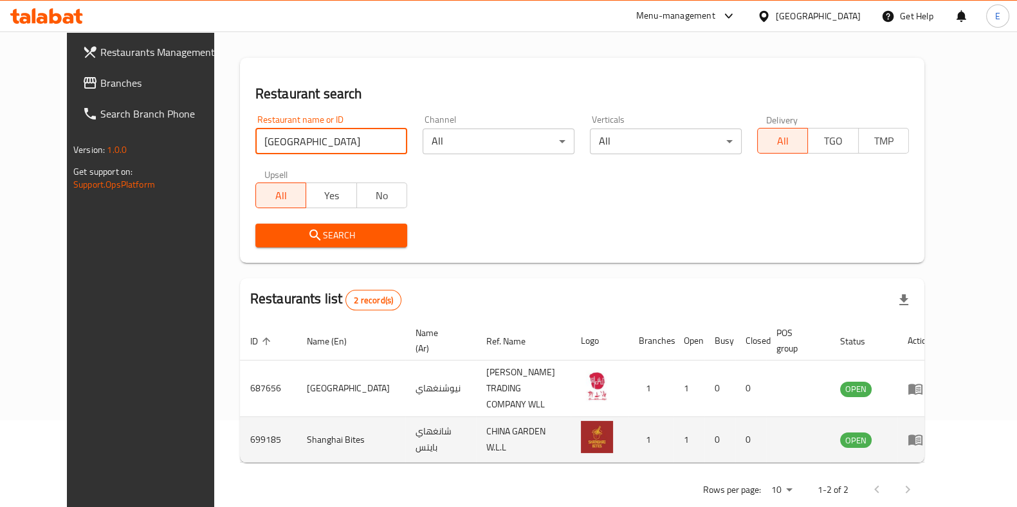
click at [240, 418] on td "699185" at bounding box center [268, 440] width 57 height 46
copy td "699185"
click at [307, 417] on td "Shanghai Bites" at bounding box center [350, 440] width 109 height 46
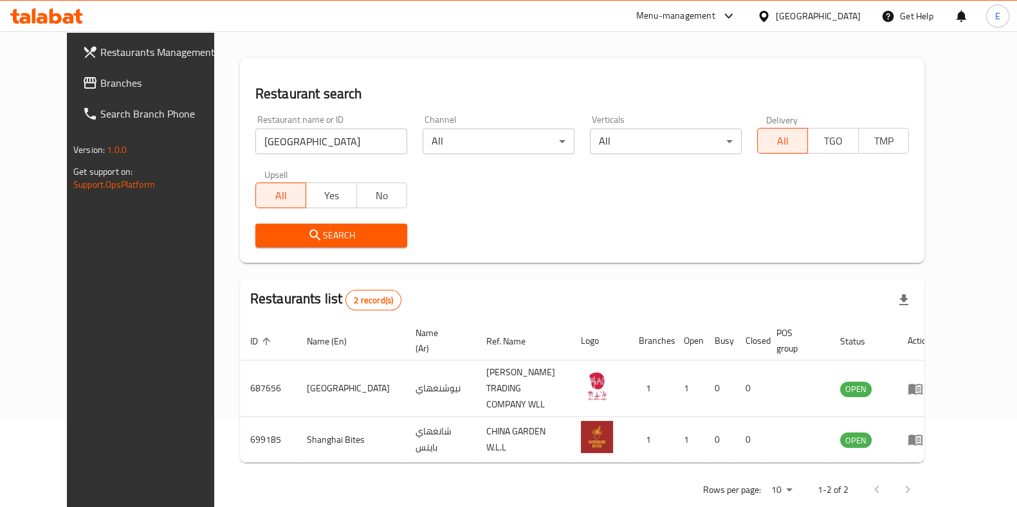
scroll to position [0, 0]
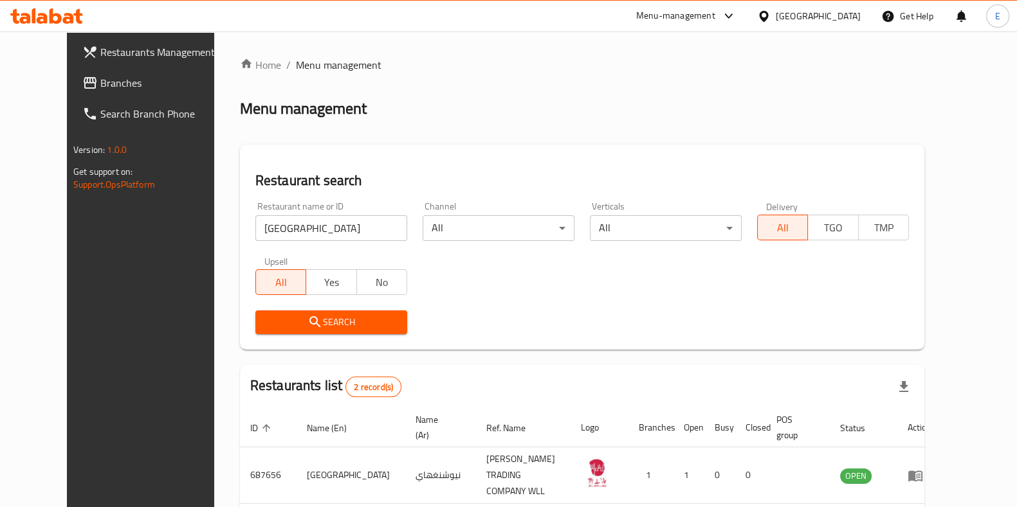
click at [57, 8] on icon at bounding box center [46, 15] width 73 height 15
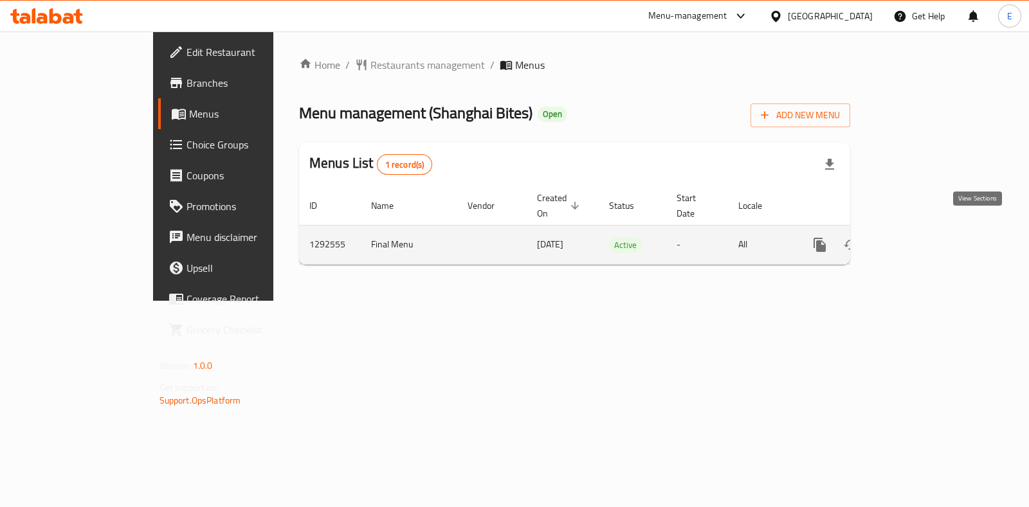
click at [928, 230] on link "enhanced table" at bounding box center [912, 245] width 31 height 31
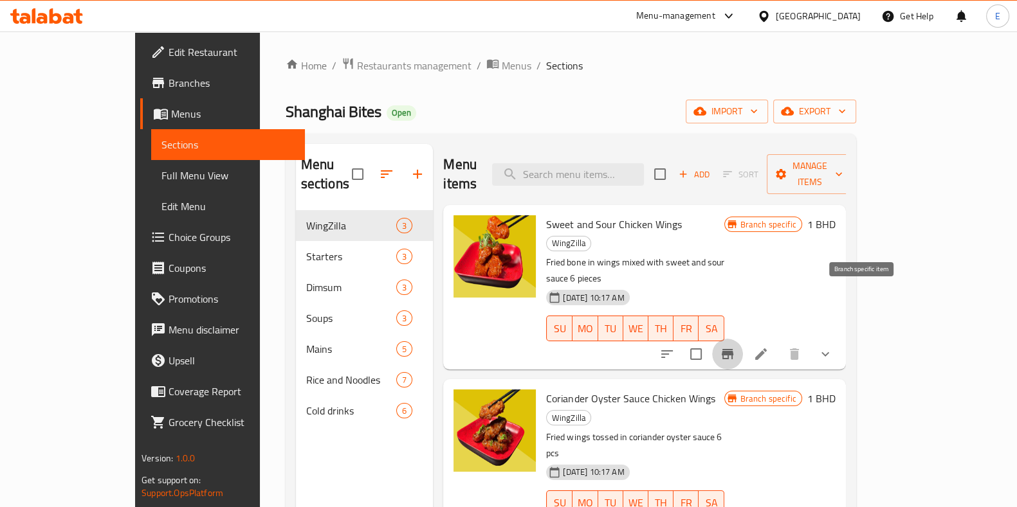
click at [733, 349] on icon "Branch-specific-item" at bounding box center [727, 354] width 12 height 10
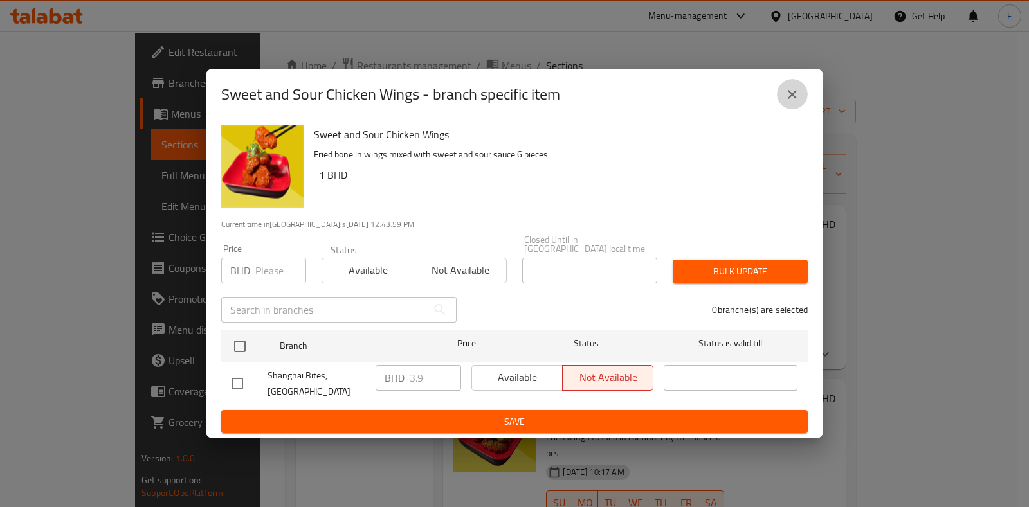
click at [800, 106] on button "close" at bounding box center [792, 94] width 31 height 31
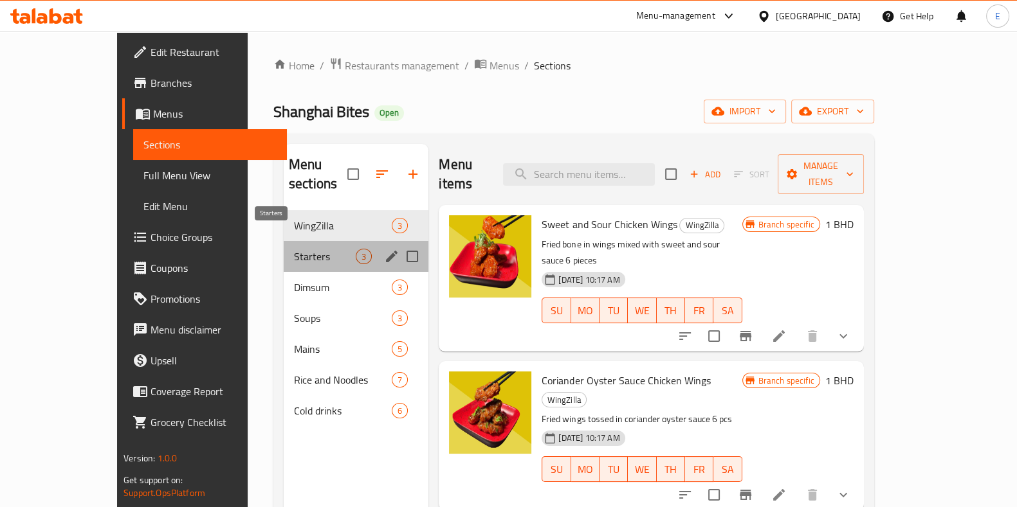
click at [294, 249] on span "Starters" at bounding box center [325, 256] width 62 height 15
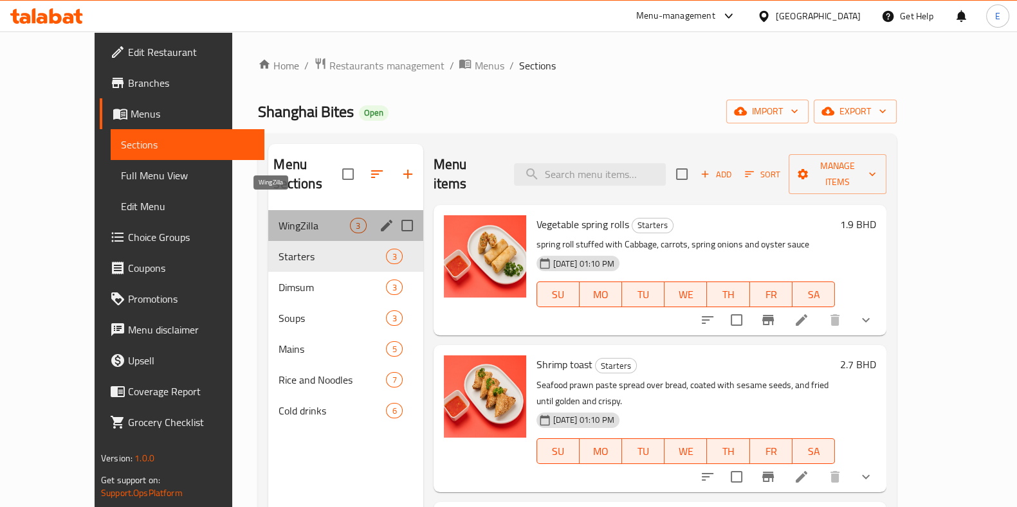
click at [278, 218] on span "WingZilla" at bounding box center [313, 225] width 71 height 15
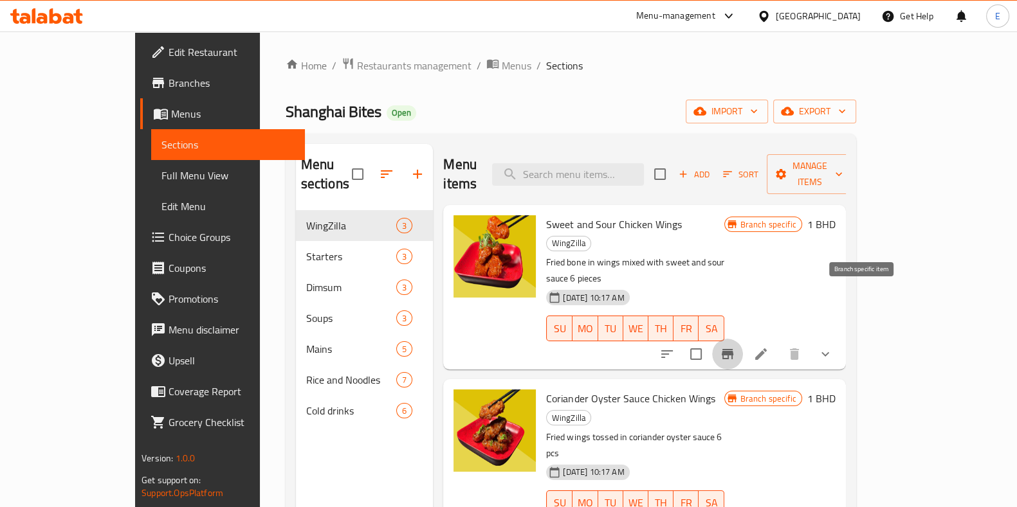
click at [733, 349] on icon "Branch-specific-item" at bounding box center [727, 354] width 12 height 10
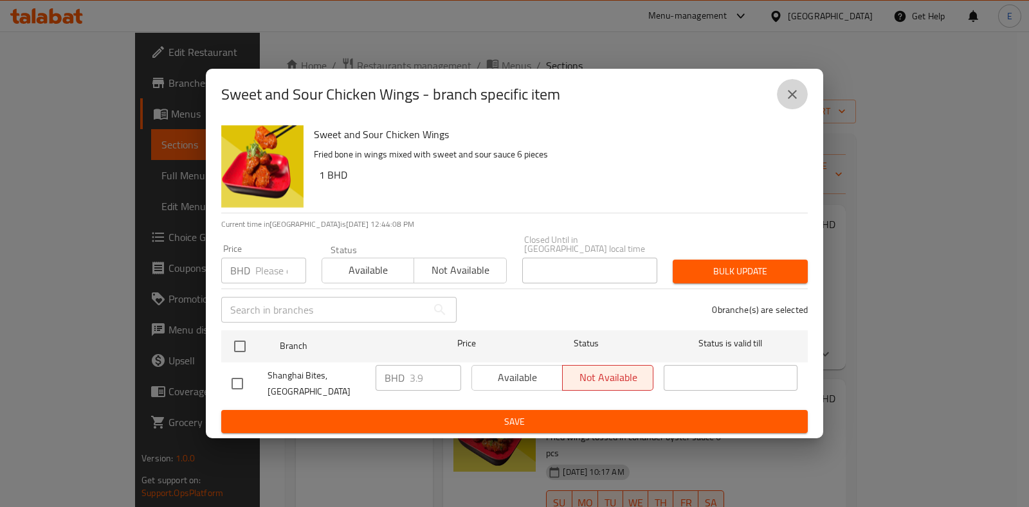
click at [797, 102] on icon "close" at bounding box center [791, 94] width 15 height 15
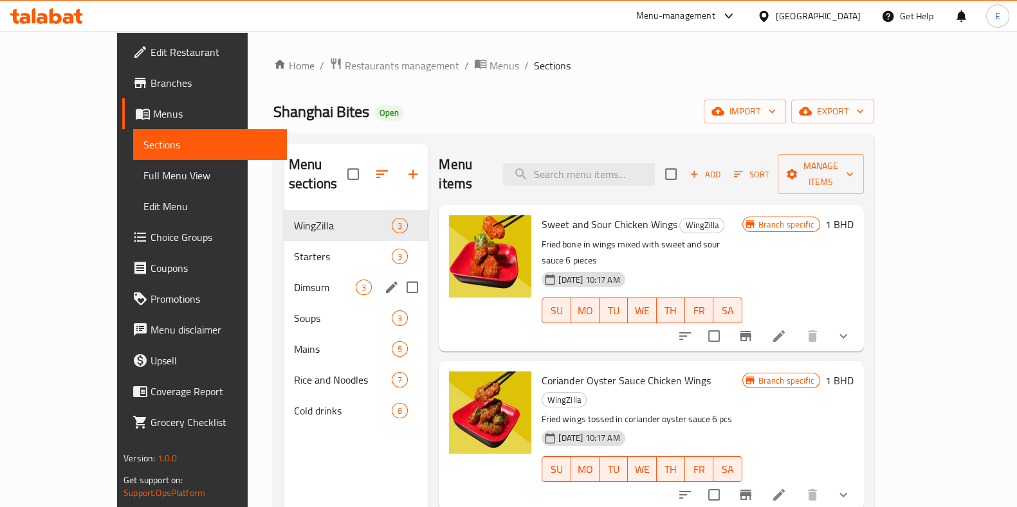
click at [284, 272] on div "Dimsum 3" at bounding box center [356, 287] width 145 height 31
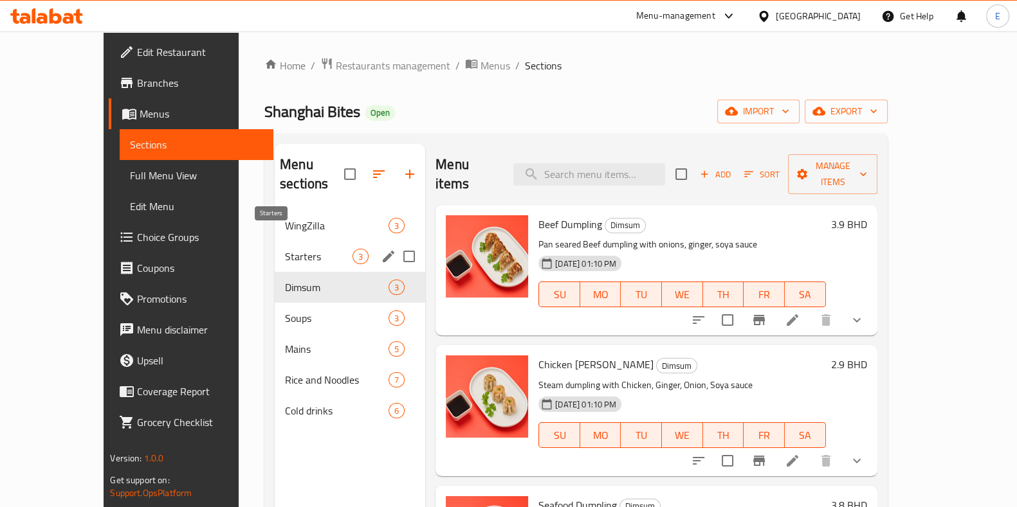
click at [285, 249] on span "Starters" at bounding box center [319, 256] width 68 height 15
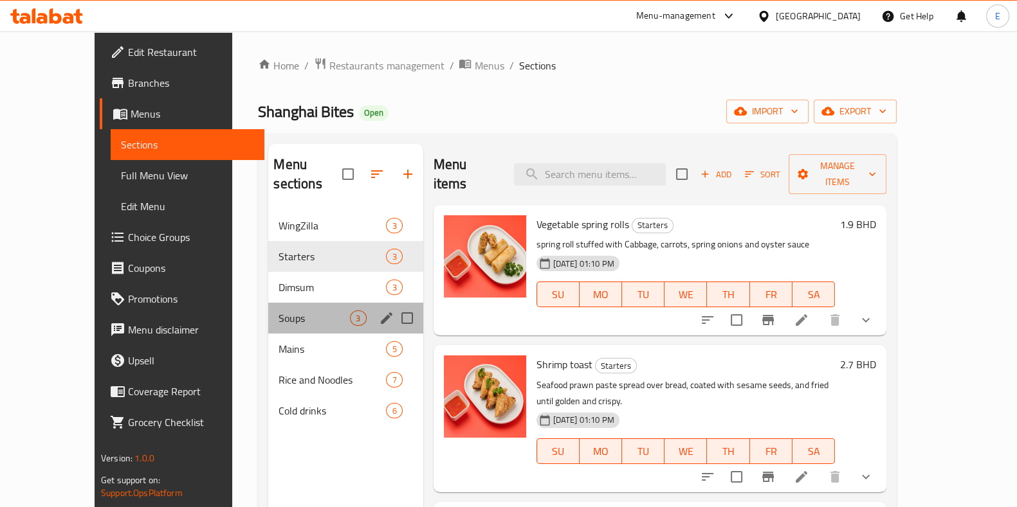
click at [268, 307] on div "Soups 3" at bounding box center [345, 318] width 154 height 31
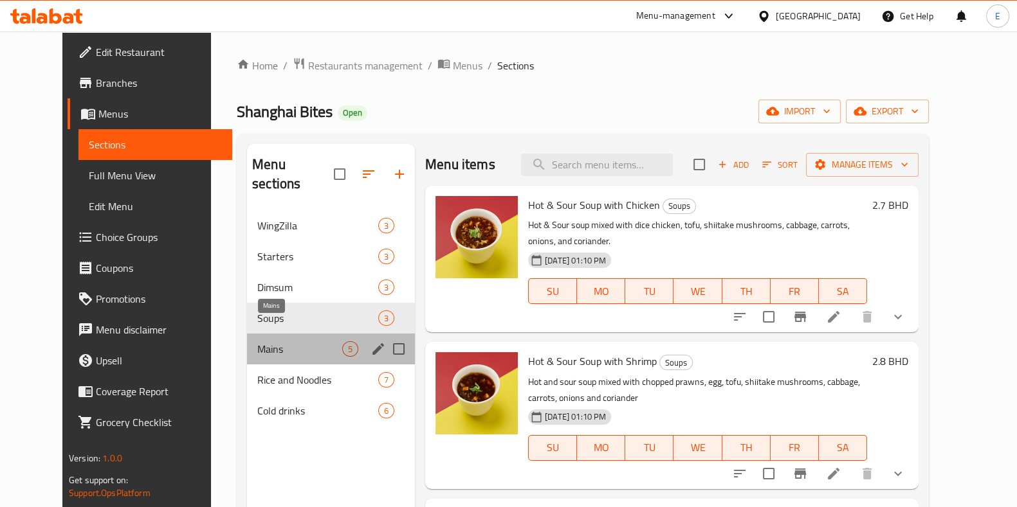
click at [260, 341] on span "Mains" at bounding box center [299, 348] width 85 height 15
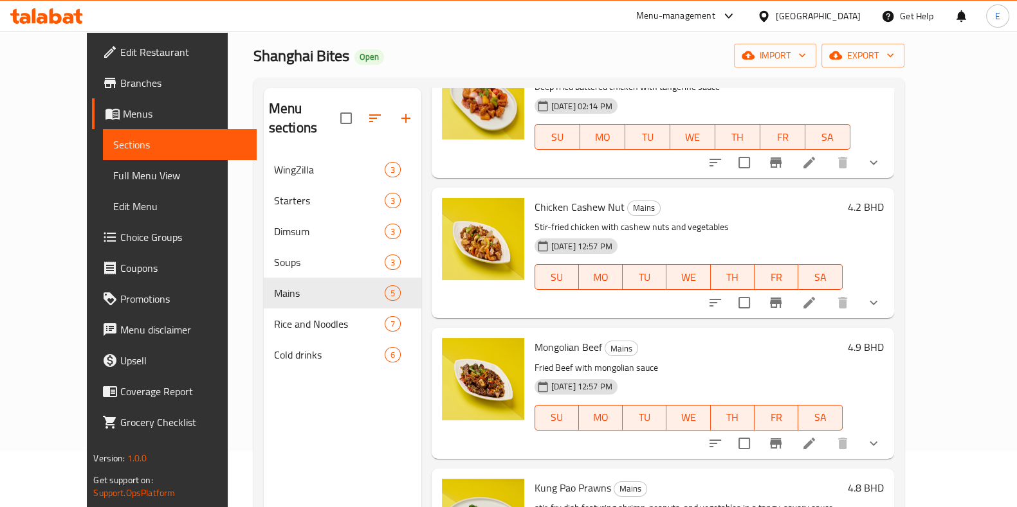
scroll to position [180, 0]
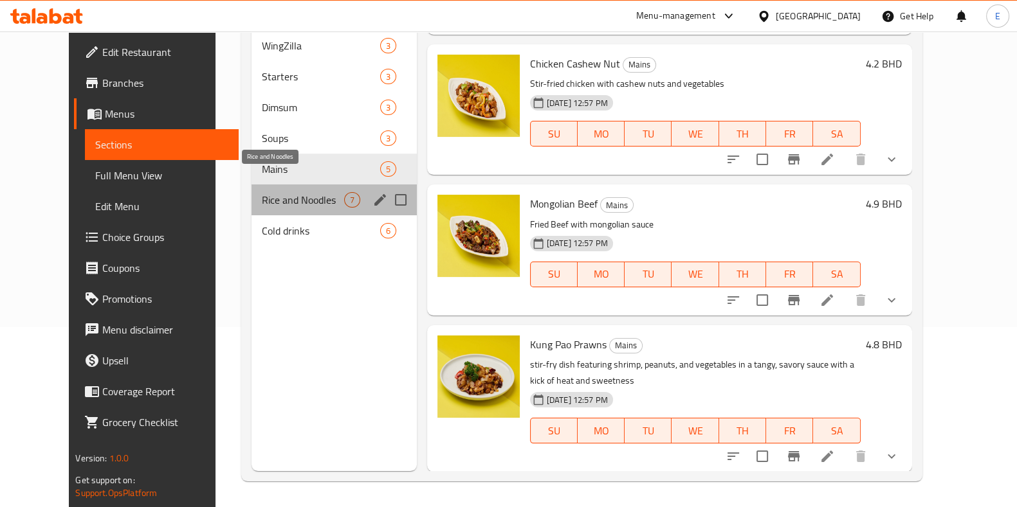
click at [282, 192] on span "Rice and Noodles" at bounding box center [303, 199] width 82 height 15
